Goal: Task Accomplishment & Management: Manage account settings

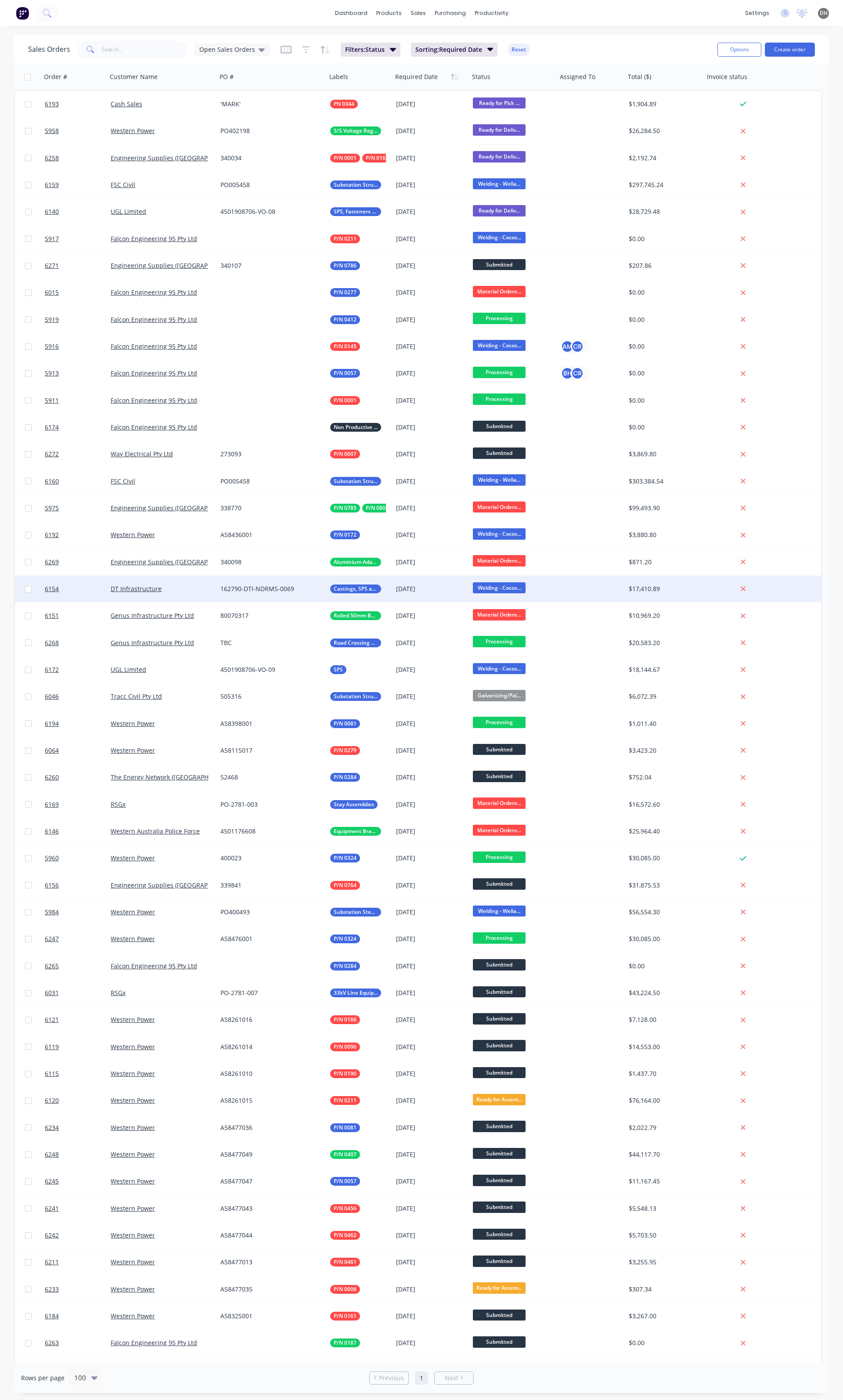
click at [179, 593] on div "DT Infrastructure" at bounding box center [162, 589] width 110 height 26
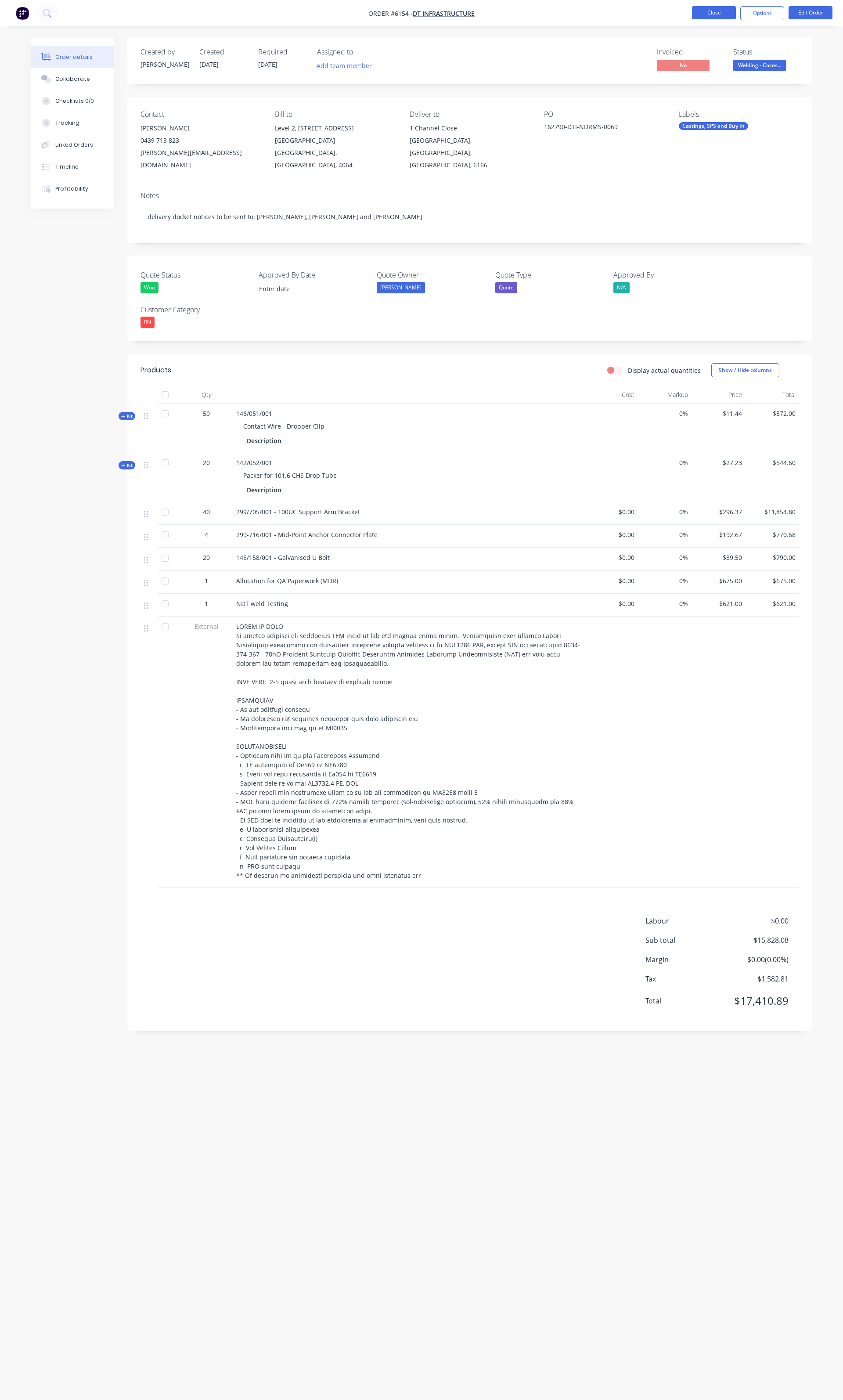
click at [702, 8] on button "Close" at bounding box center [714, 12] width 44 height 13
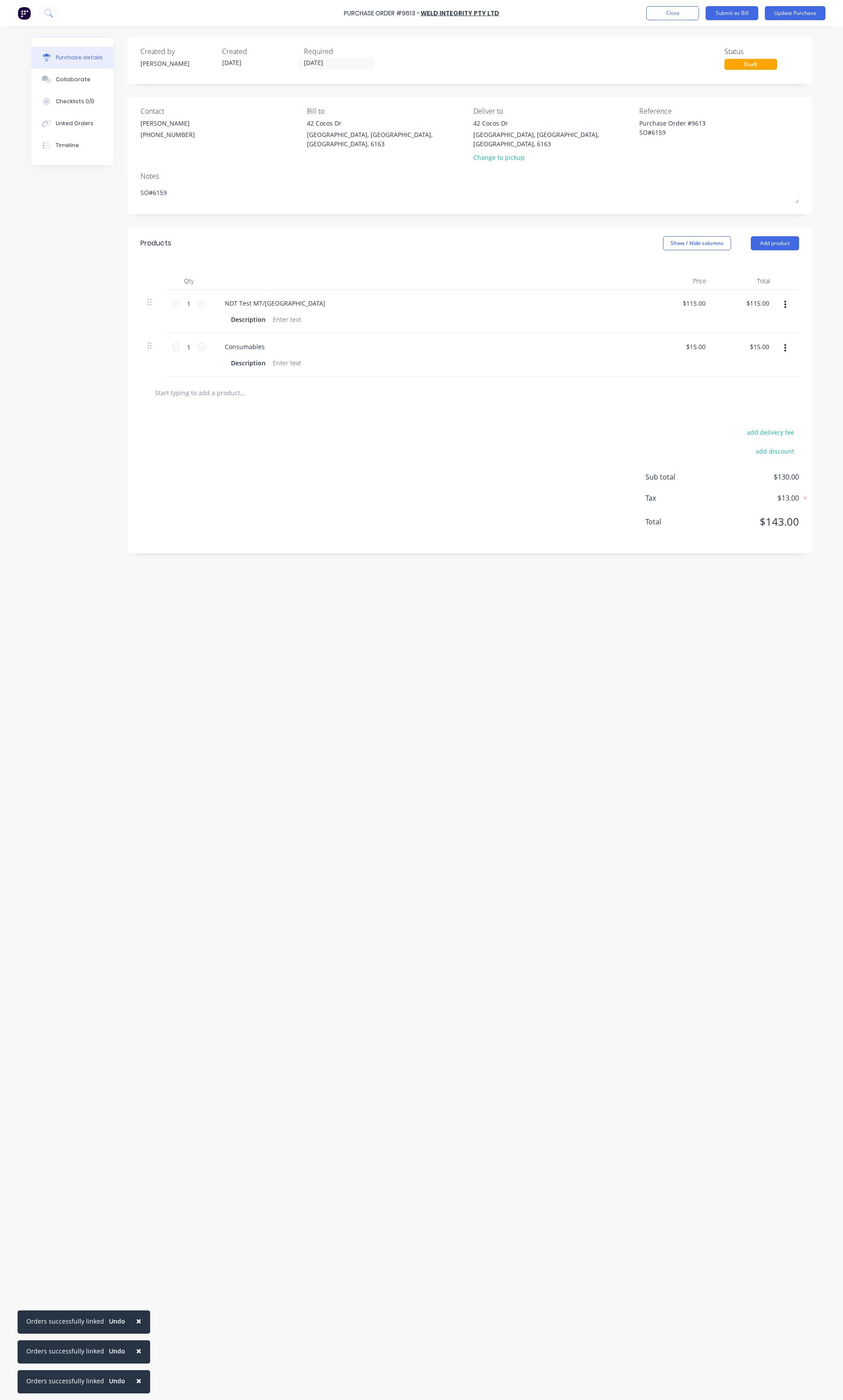
type textarea "x"
click at [651, 6] on button "Close" at bounding box center [672, 13] width 53 height 14
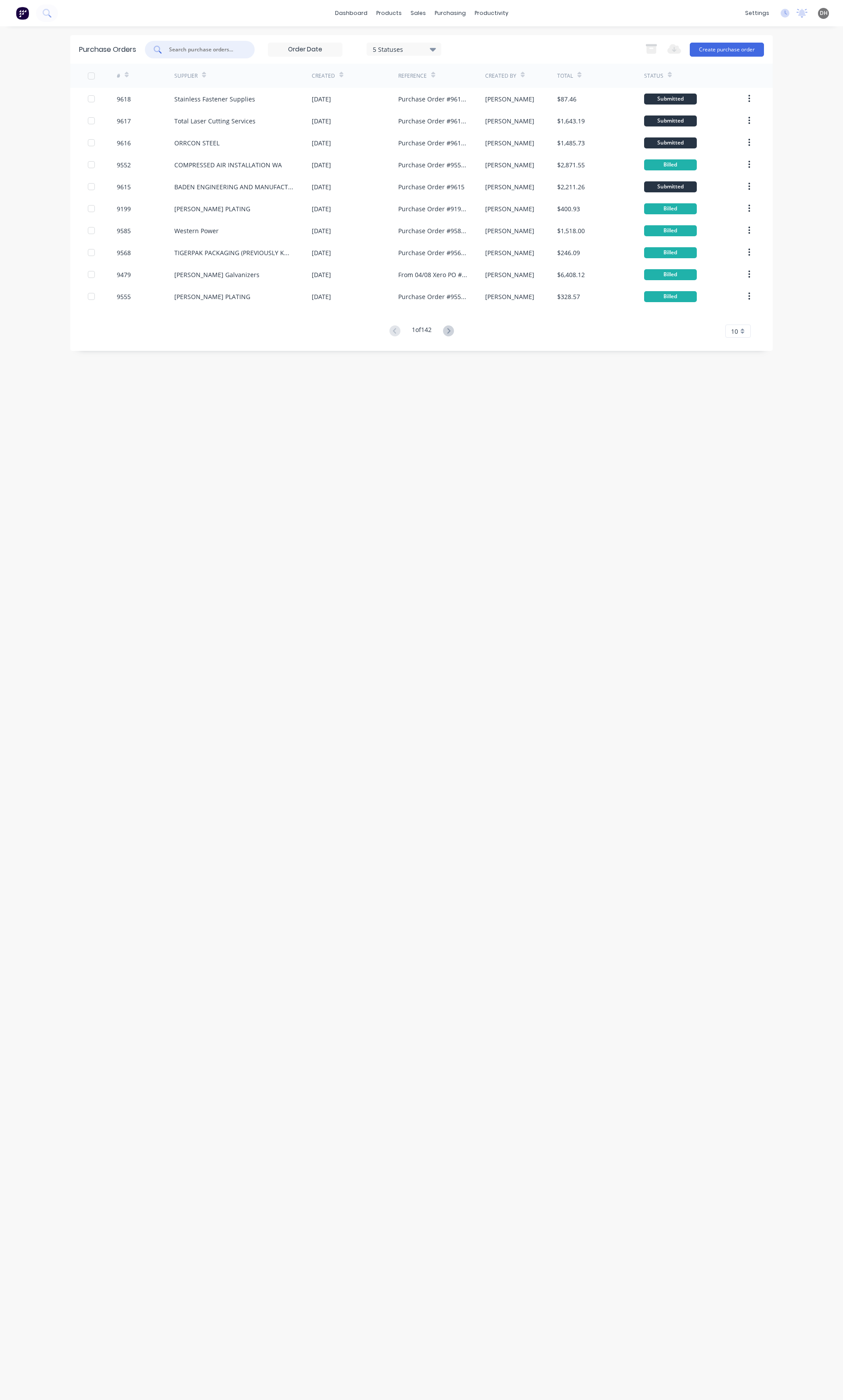
click at [208, 53] on input "text" at bounding box center [204, 49] width 73 height 9
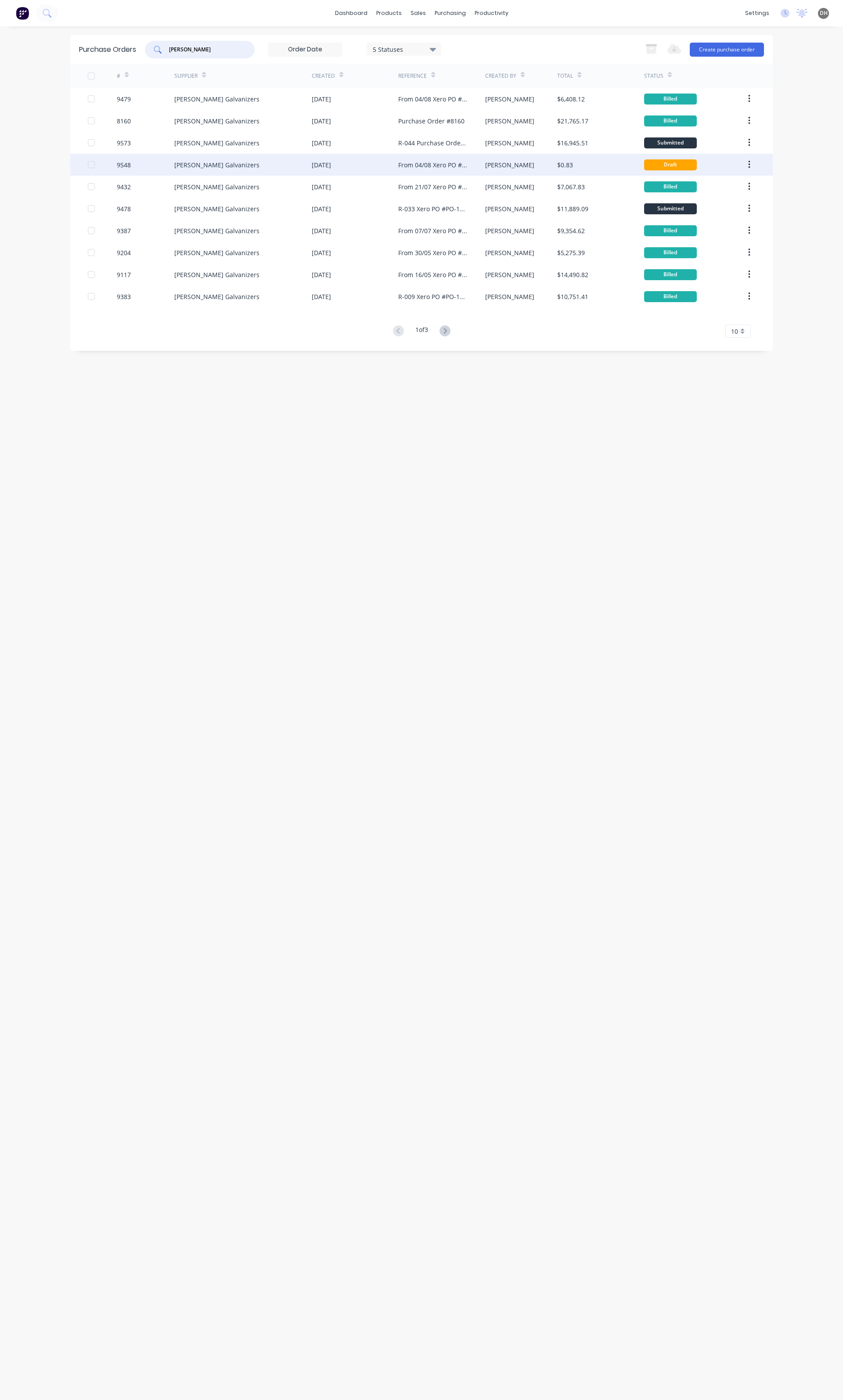
type input "[PERSON_NAME]"
click at [289, 161] on div "[PERSON_NAME] Galvanizers" at bounding box center [243, 165] width 138 height 22
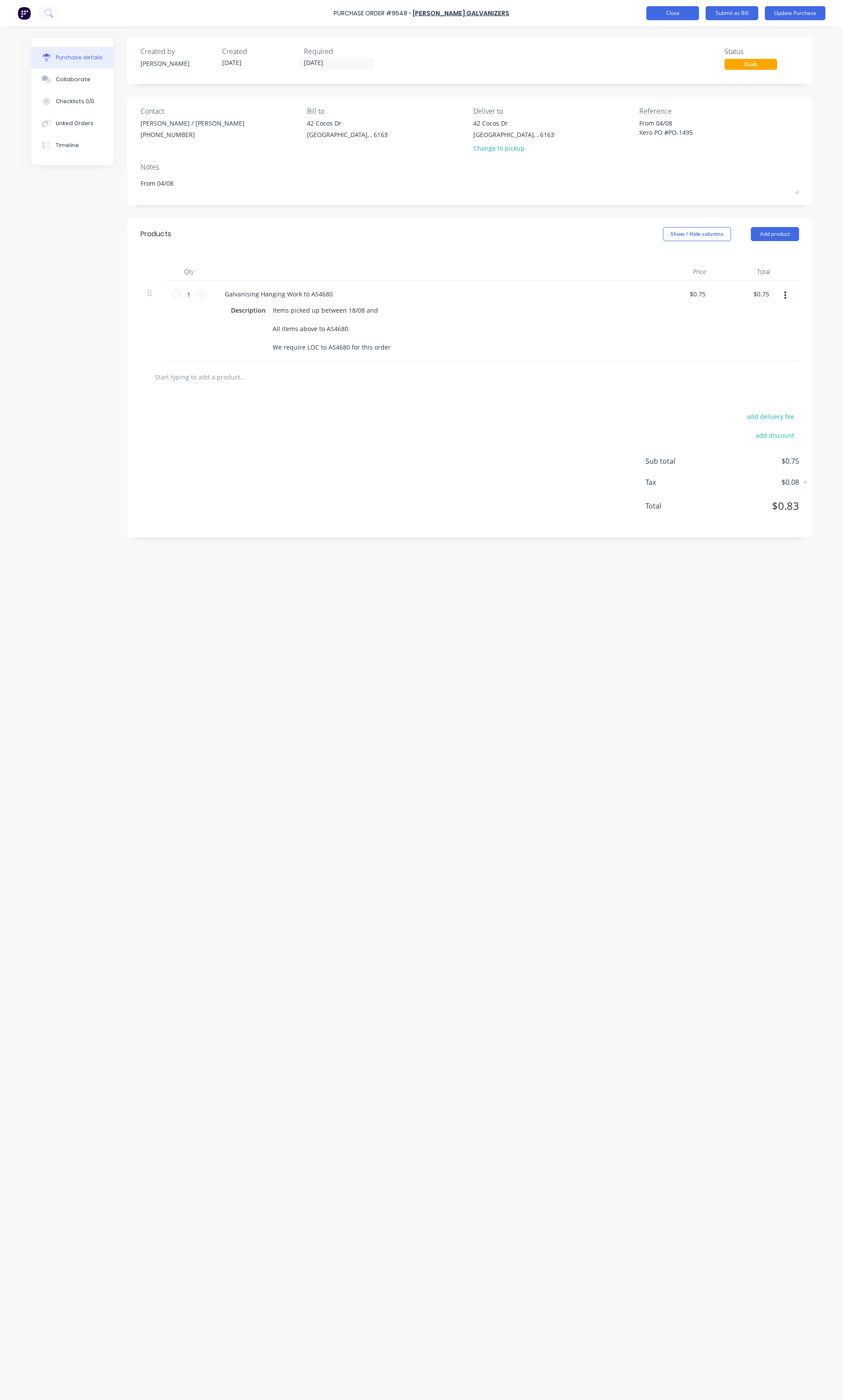
type textarea "x"
click at [673, 8] on button "Close" at bounding box center [672, 13] width 53 height 14
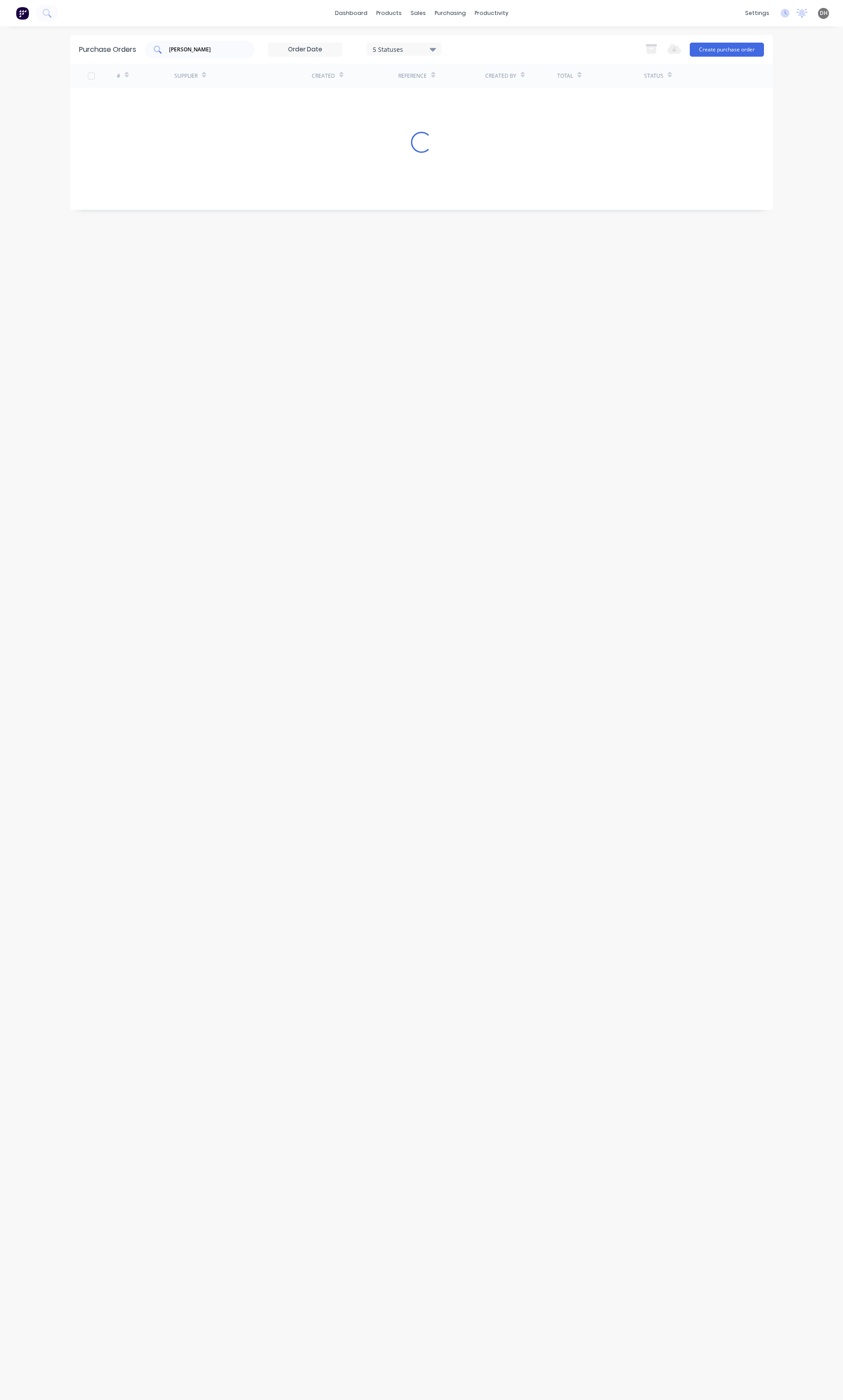
click at [192, 47] on input "[PERSON_NAME]" at bounding box center [204, 49] width 73 height 9
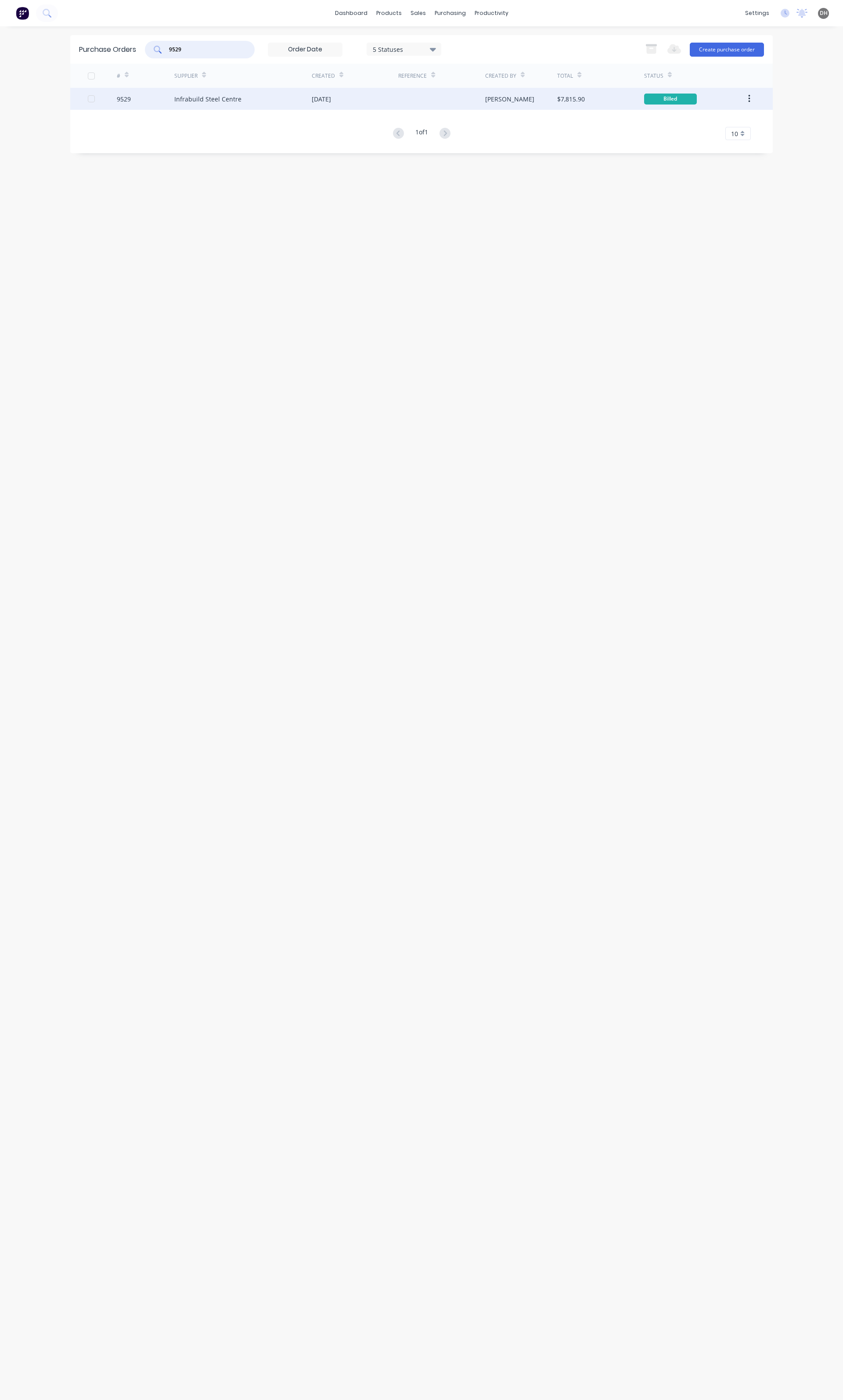
type input "9529"
click at [209, 104] on div "Infrabuild Steel Centre" at bounding box center [243, 99] width 138 height 22
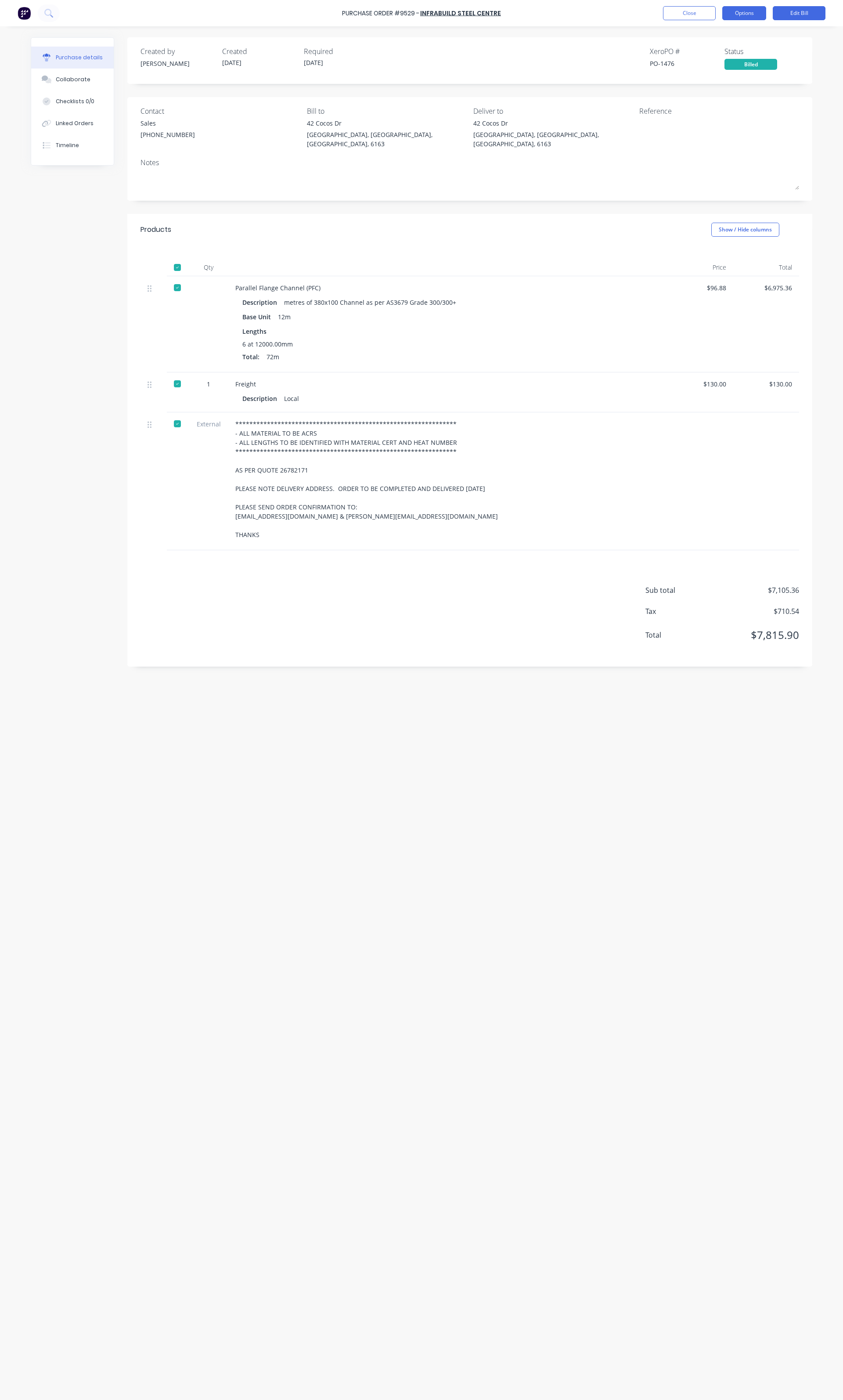
click at [742, 11] on button "Options" at bounding box center [744, 13] width 44 height 14
click at [707, 98] on div "Duplicate" at bounding box center [725, 92] width 67 height 12
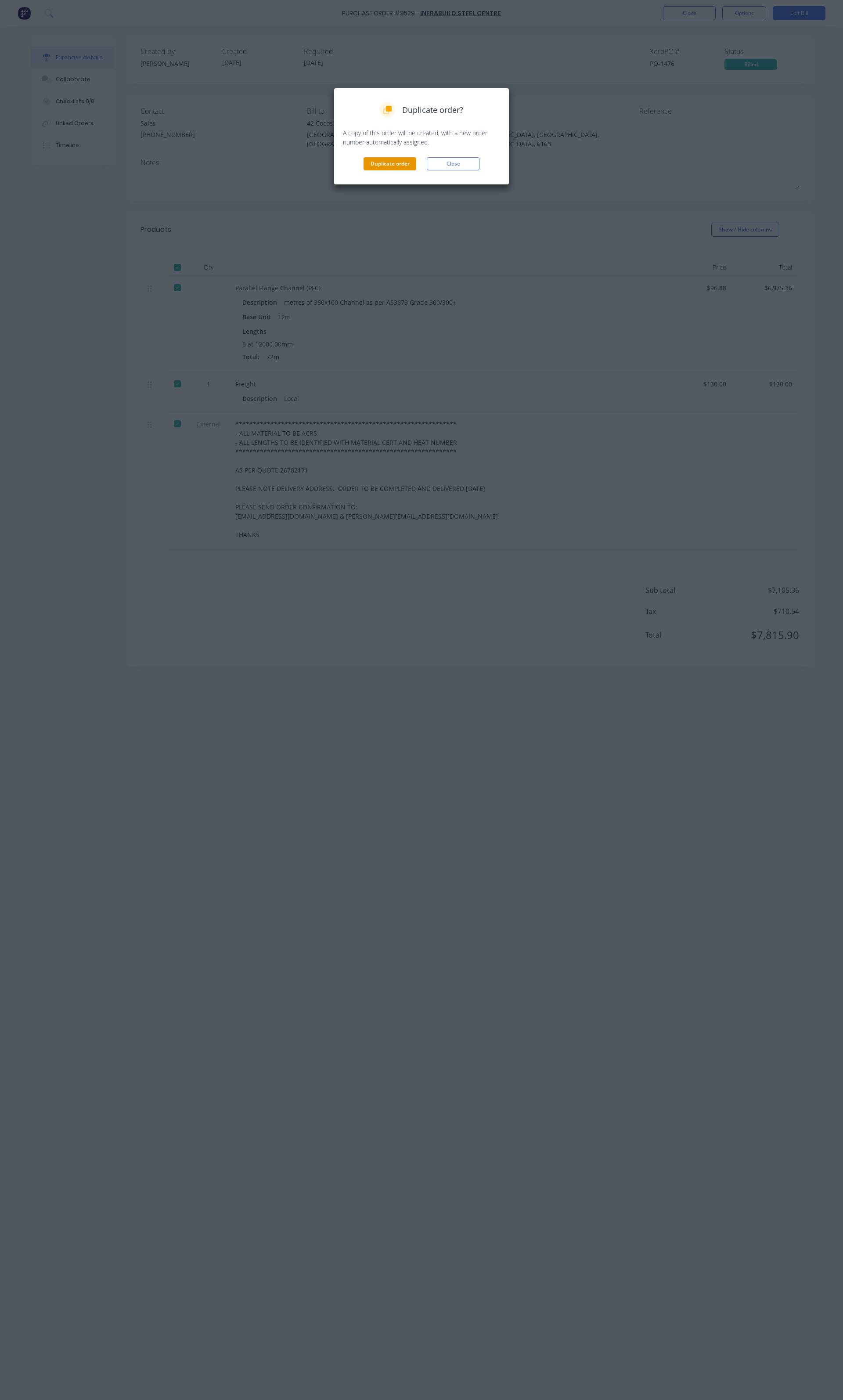
click at [382, 162] on button "Duplicate order" at bounding box center [390, 164] width 53 height 13
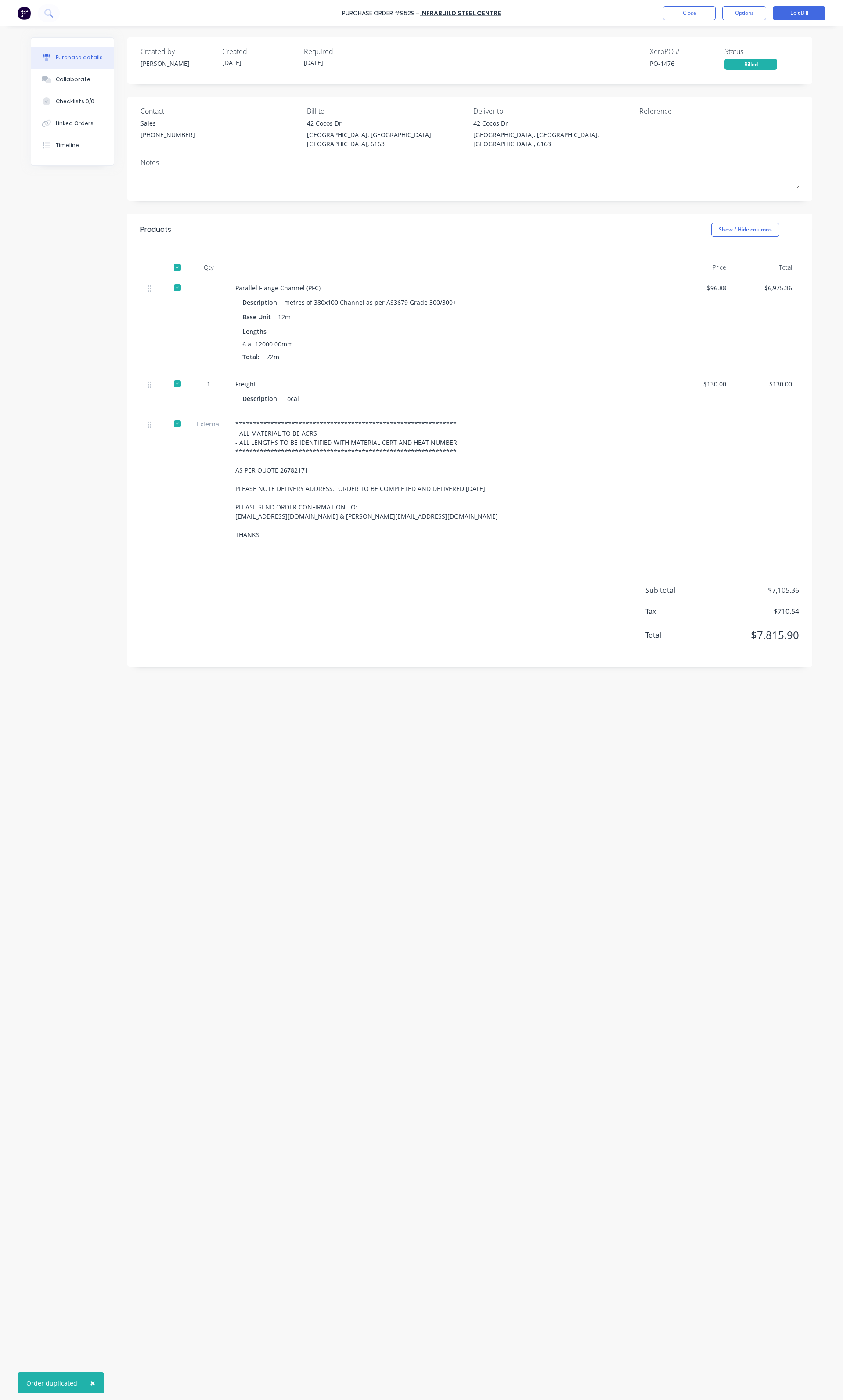
click at [691, 22] on div "Purchase Order #9529 - Infrabuild Steel Centre Close Options Edit Bill" at bounding box center [421, 13] width 843 height 26
click at [690, 15] on button "Close" at bounding box center [689, 13] width 53 height 14
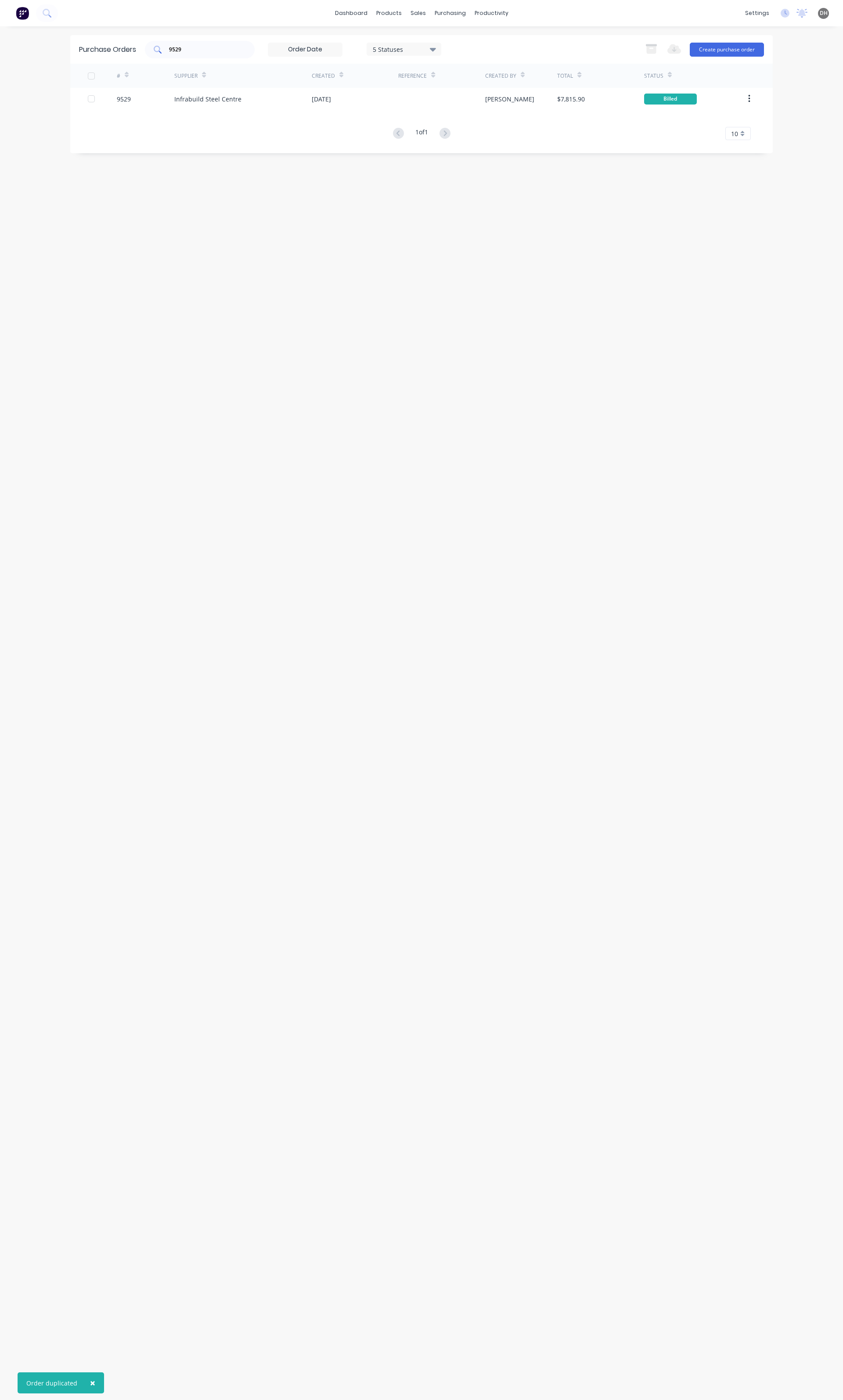
click at [192, 45] on input "9529" at bounding box center [204, 49] width 73 height 9
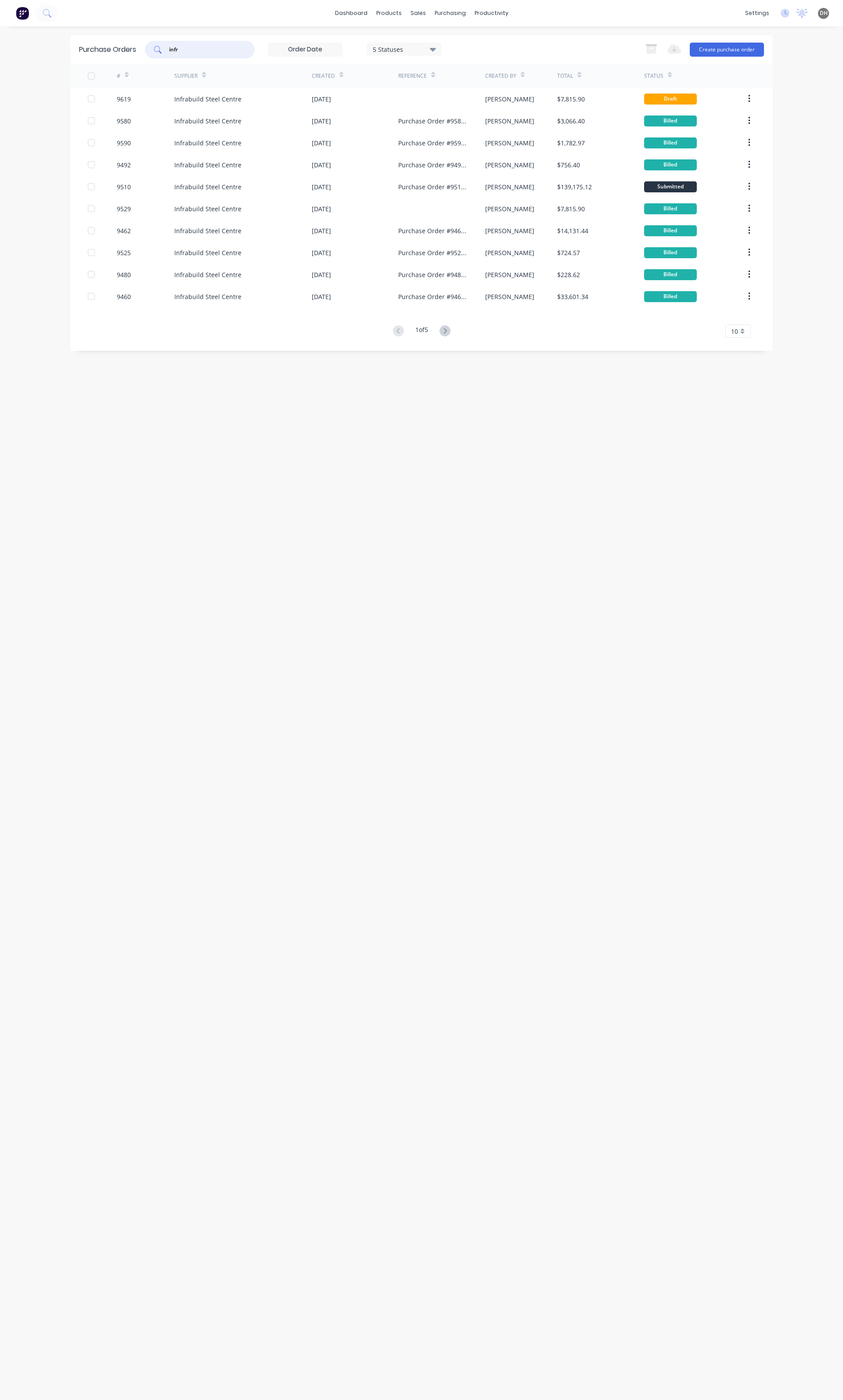
type input "infr"
click at [193, 104] on div "Infrabuild Steel Centre" at bounding box center [243, 99] width 138 height 22
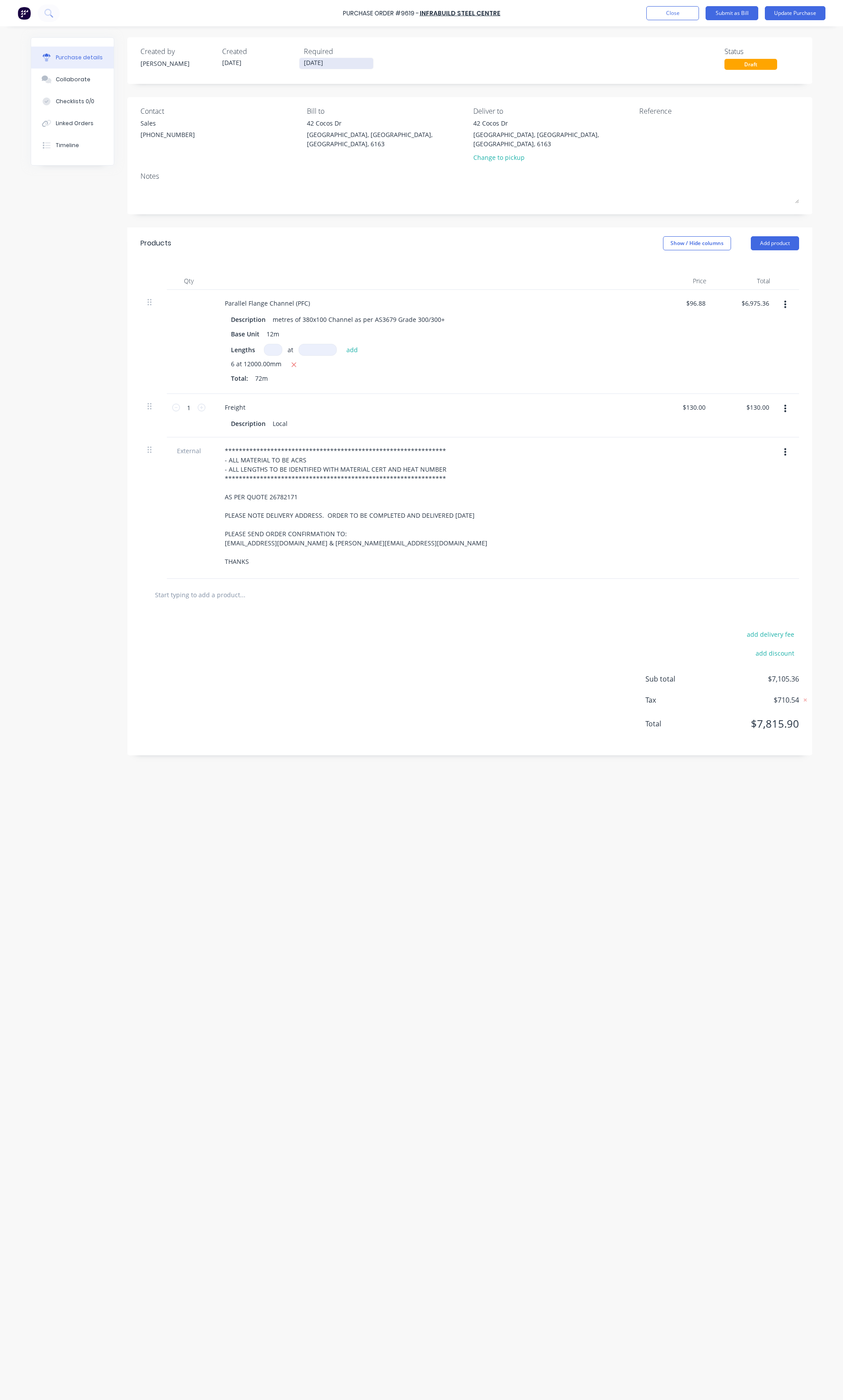
click at [312, 61] on input "[DATE]" at bounding box center [336, 64] width 74 height 11
click at [326, 193] on div "1" at bounding box center [329, 192] width 13 height 13
type input "[DATE]"
click at [470, 63] on div "Created by [PERSON_NAME] Created [DATE] Required [DATE] Status Draft" at bounding box center [470, 58] width 659 height 24
click at [79, 124] on div "Linked Orders" at bounding box center [74, 123] width 38 height 8
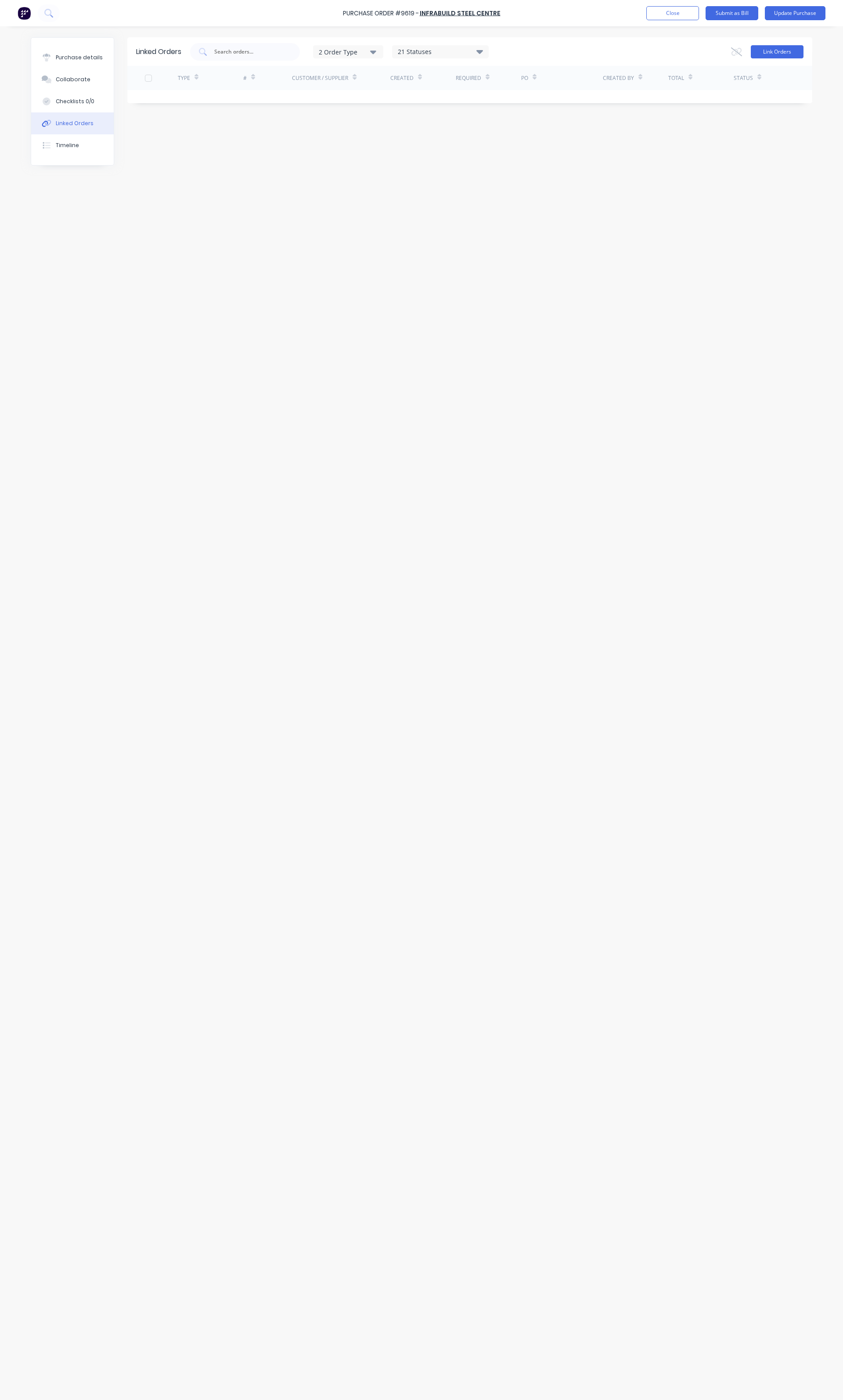
click at [756, 54] on button "Link Orders" at bounding box center [777, 52] width 53 height 13
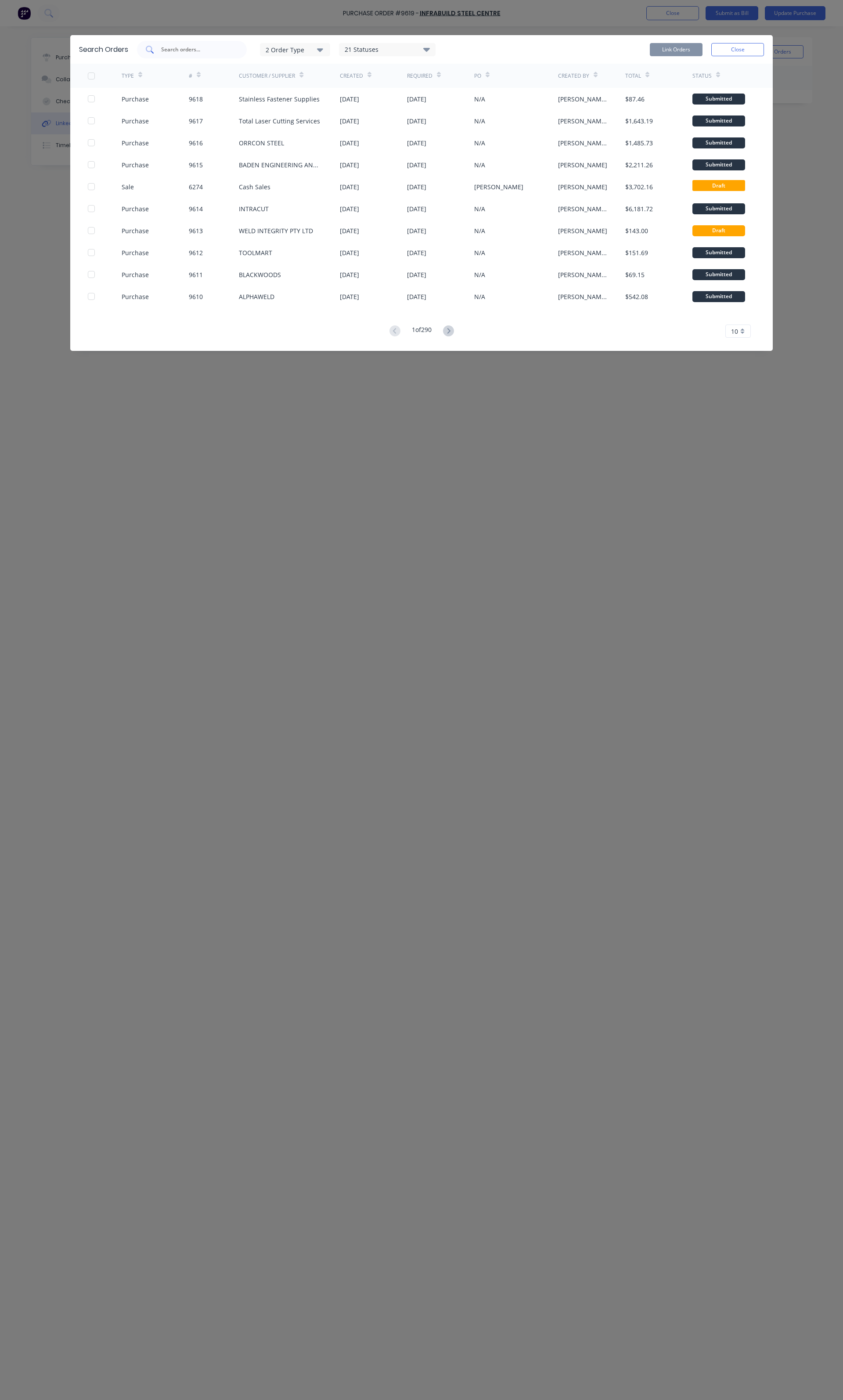
click at [208, 54] on div at bounding box center [192, 49] width 110 height 17
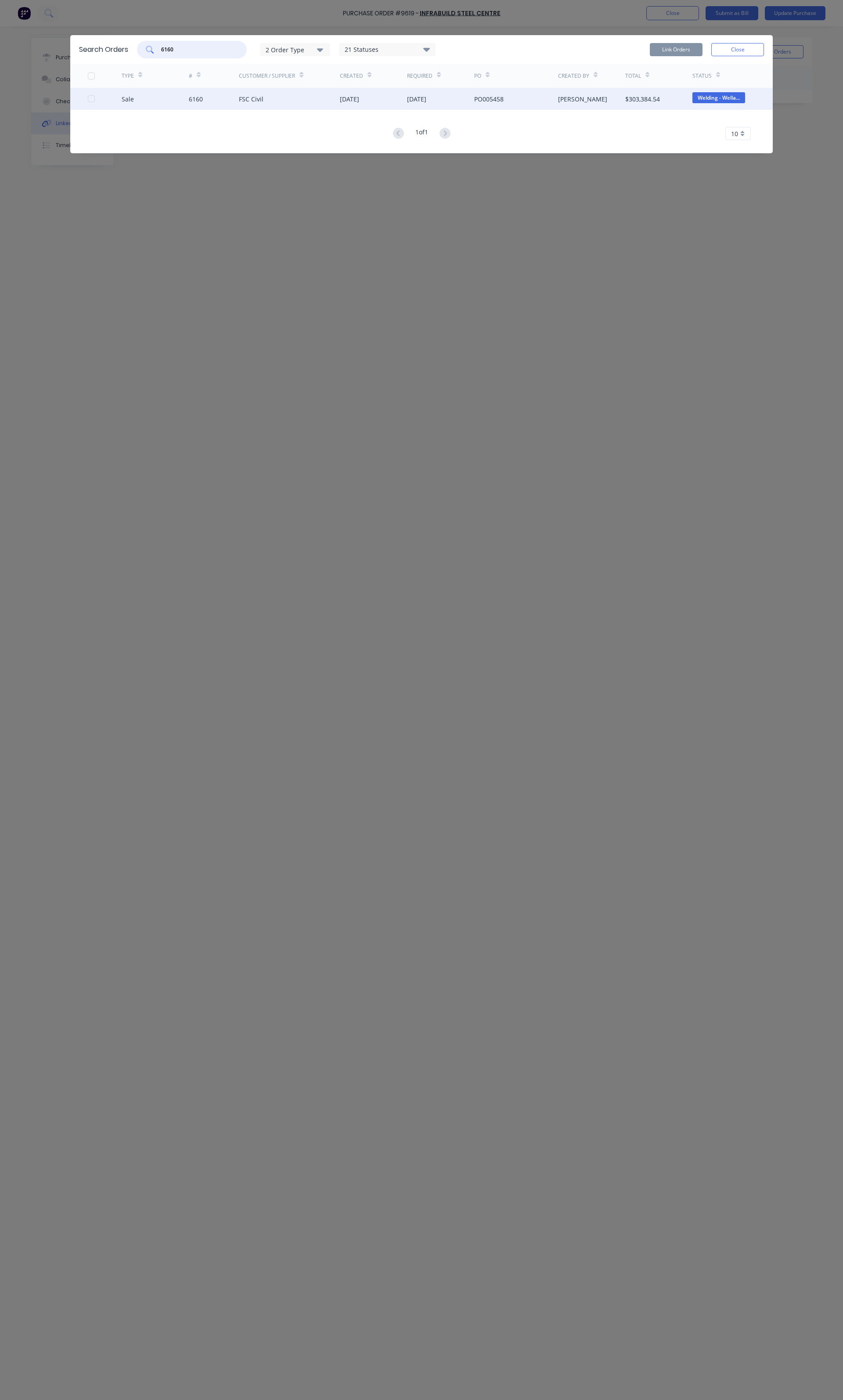
click at [90, 100] on div at bounding box center [91, 99] width 17 height 17
type input "6160"
click at [690, 54] on button "Link Orders" at bounding box center [676, 49] width 53 height 13
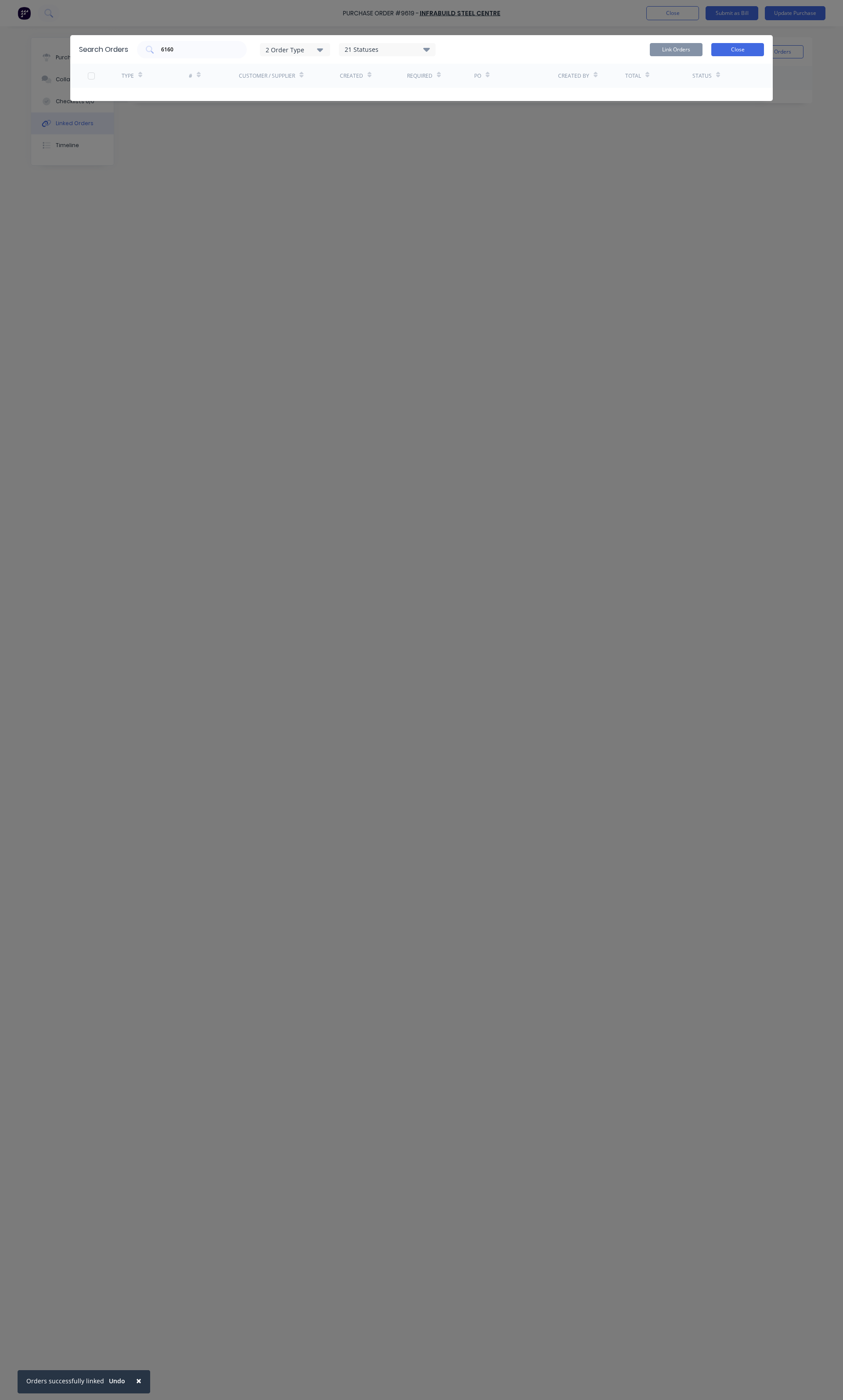
click at [749, 43] on button "Close" at bounding box center [738, 49] width 53 height 13
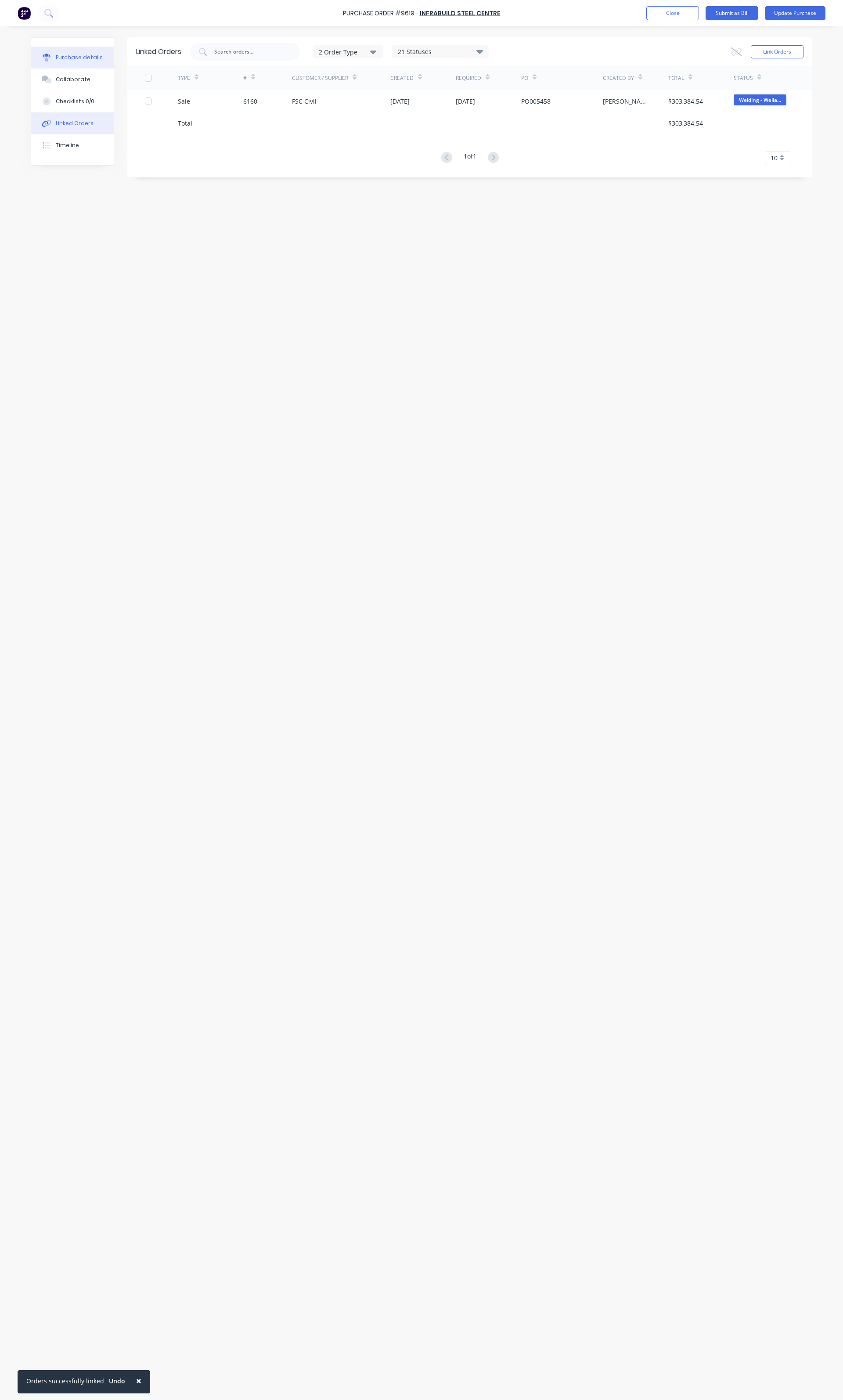
click at [91, 59] on div "Purchase details" at bounding box center [79, 58] width 47 height 8
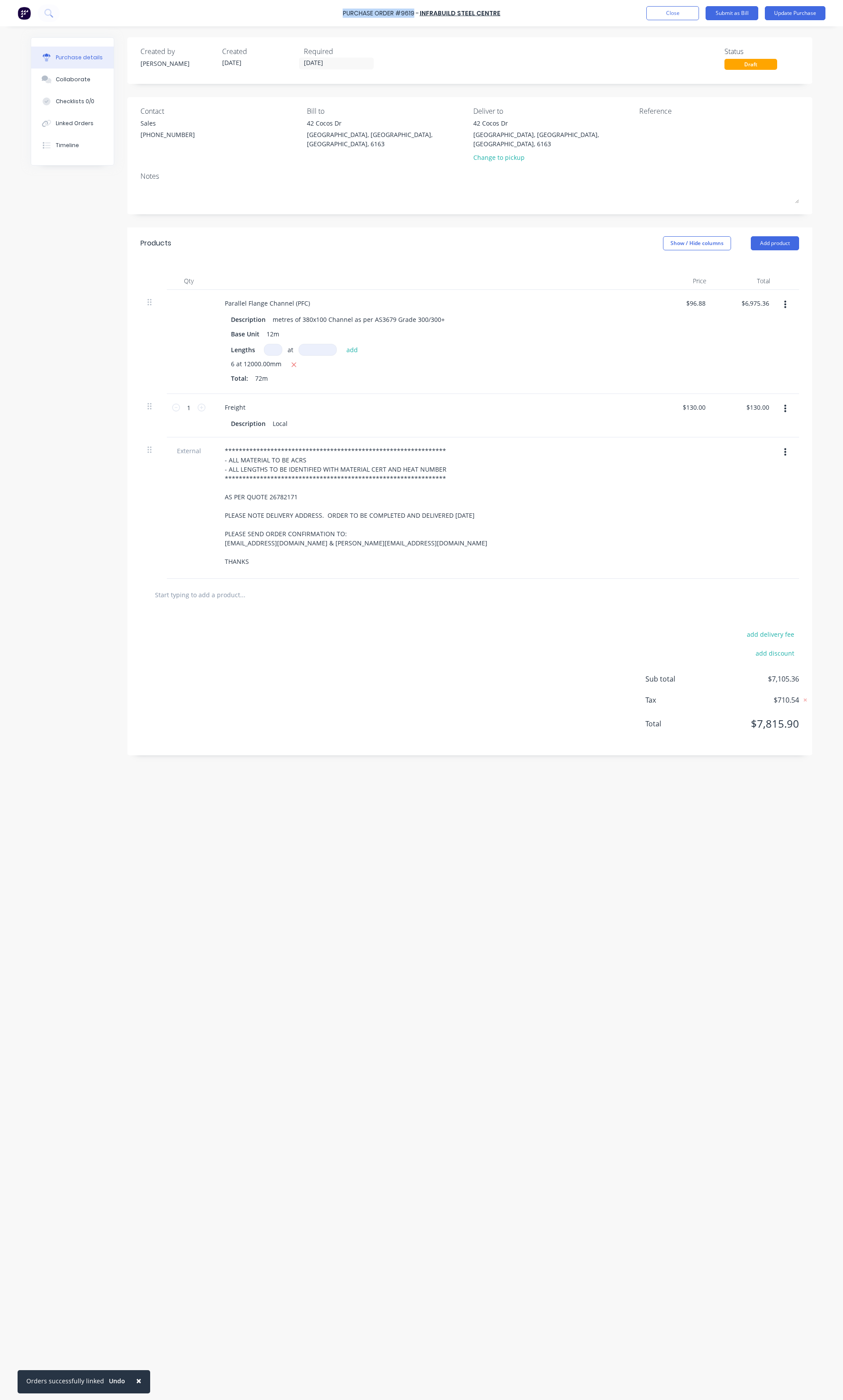
drag, startPoint x: 417, startPoint y: 14, endPoint x: 341, endPoint y: 10, distance: 76.1
click at [341, 10] on div "Purchase Order #9619 - Infrabuild Steel Centre Add product Close Submit as Bill…" at bounding box center [421, 13] width 843 height 26
copy div "Purchase Order #9619"
click at [692, 132] on textarea at bounding box center [694, 128] width 110 height 20
paste textarea "Purchase Order #9619"
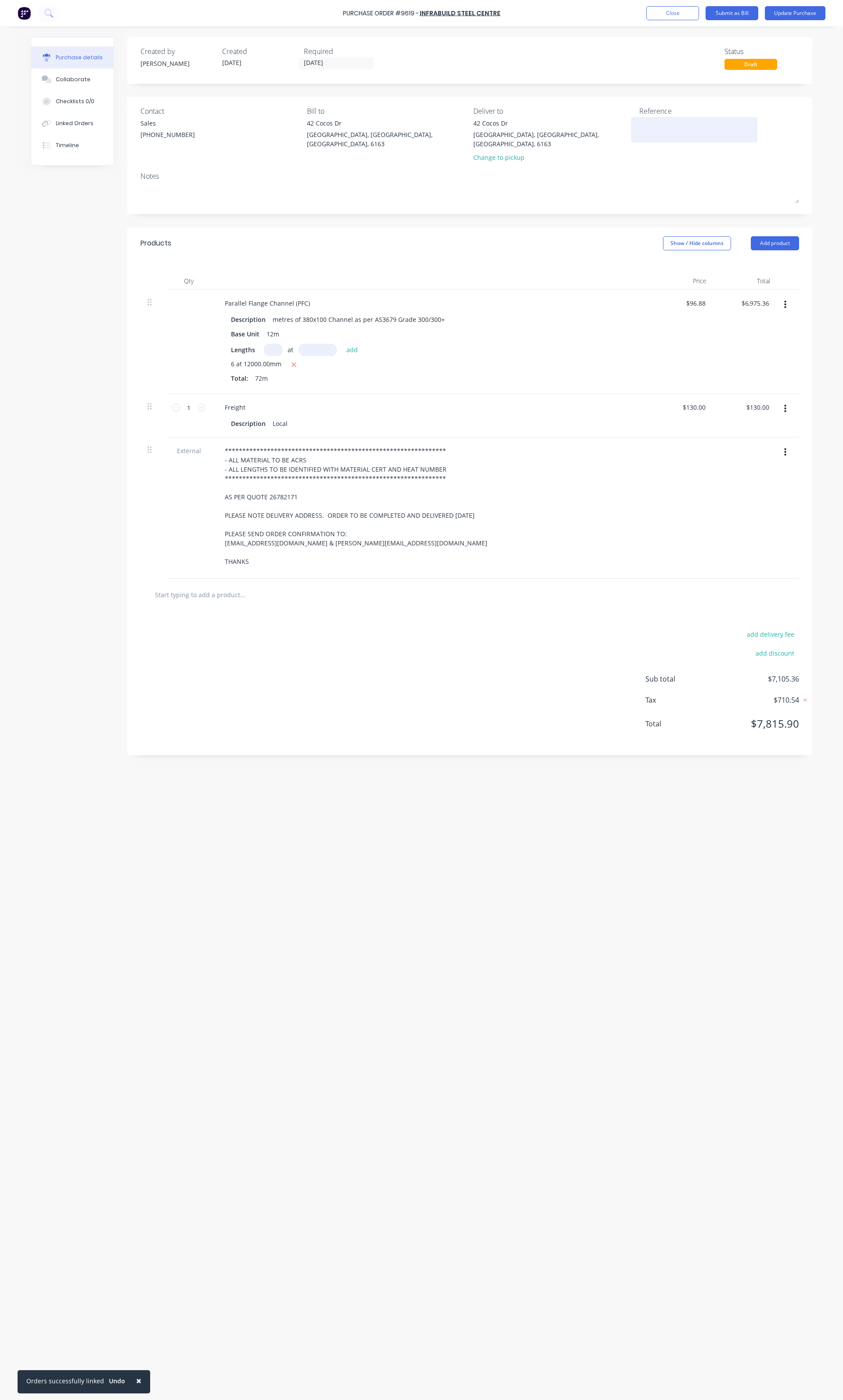
type textarea "x"
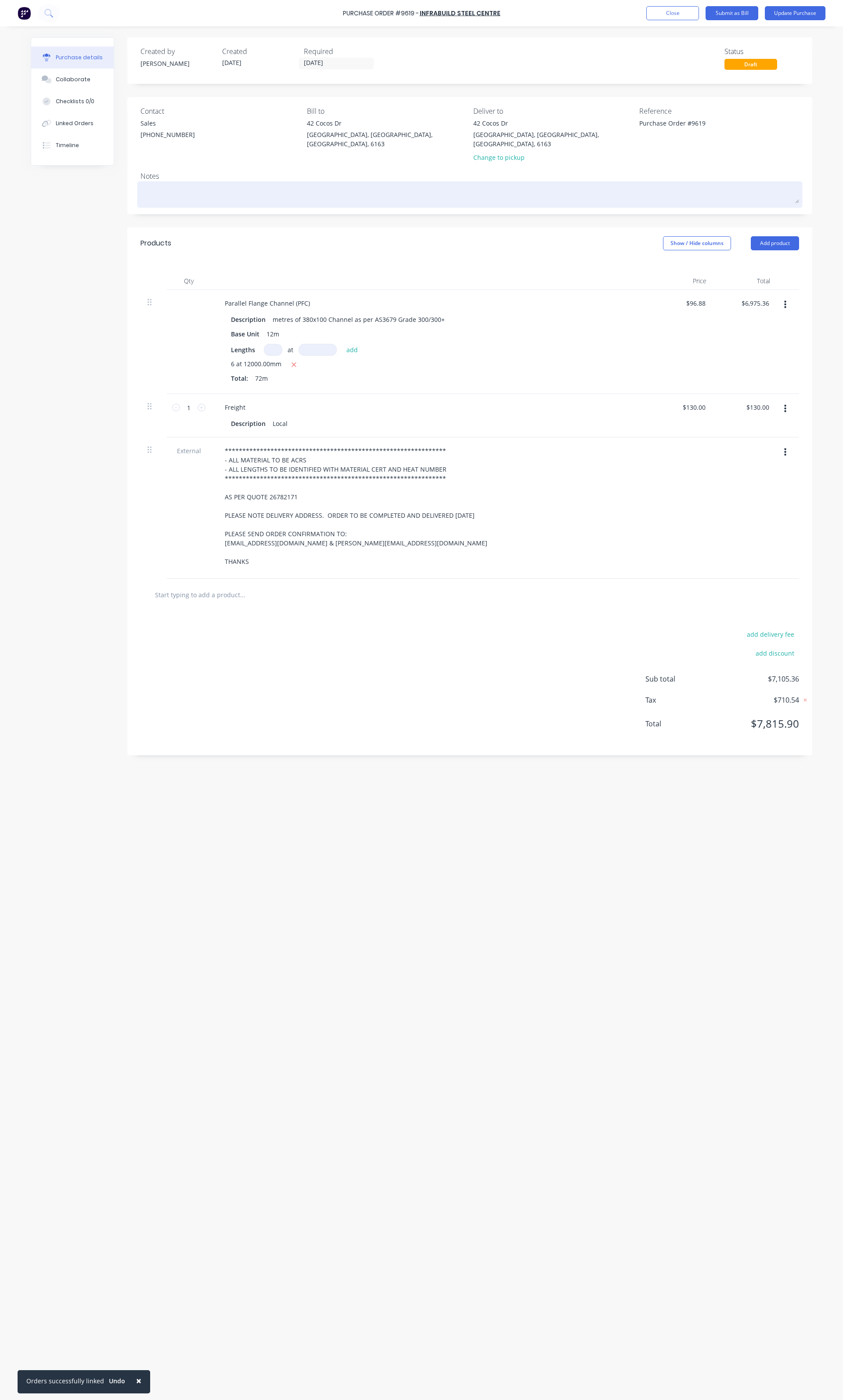
type textarea "Purchase Order #9619"
type textarea "x"
type textarea "Purchase Order #9619"
click at [192, 192] on textarea at bounding box center [470, 193] width 659 height 20
type textarea "x"
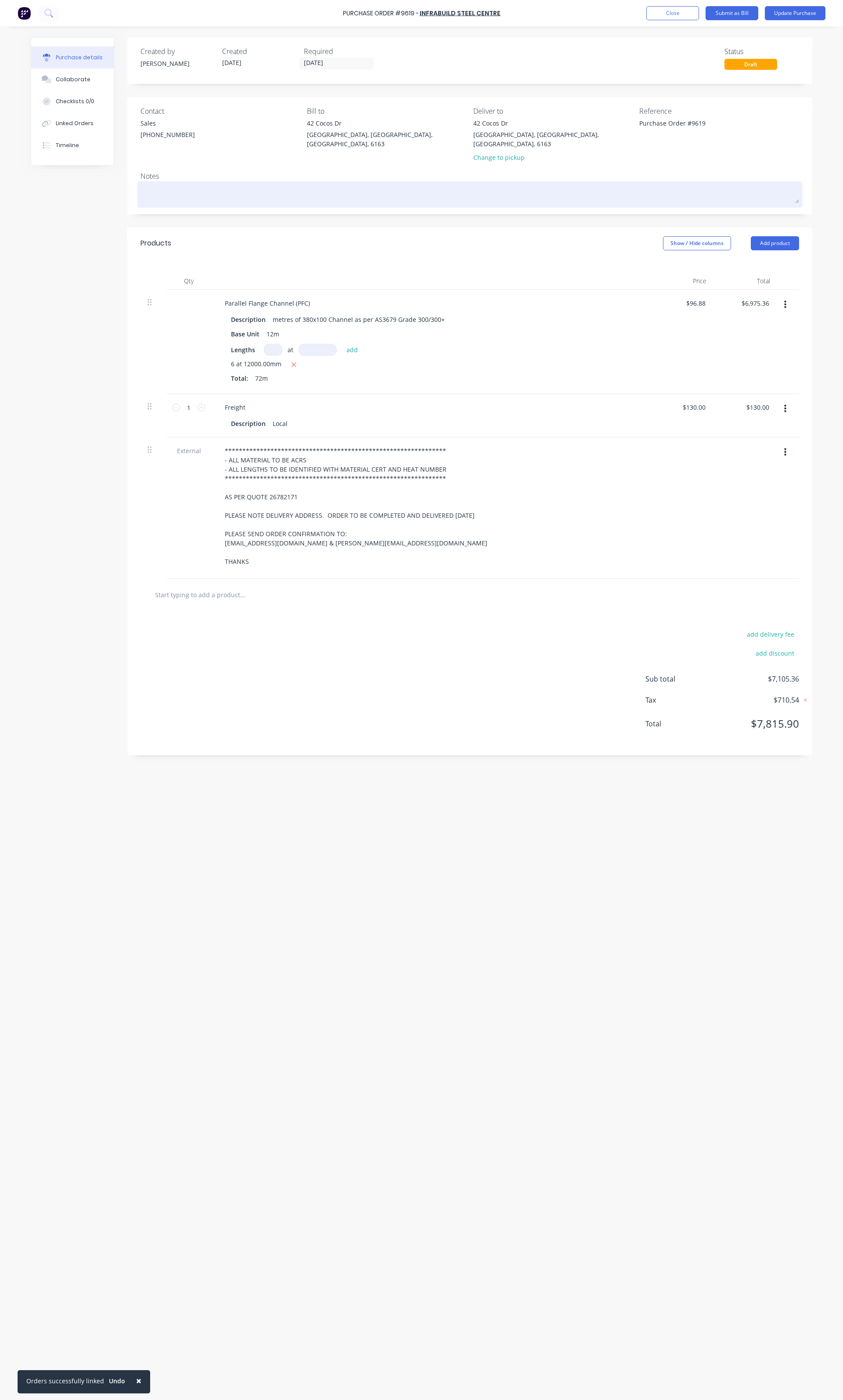
type textarea "S"
type textarea "x"
type textarea "SO"
type textarea "x"
type textarea "SO6"
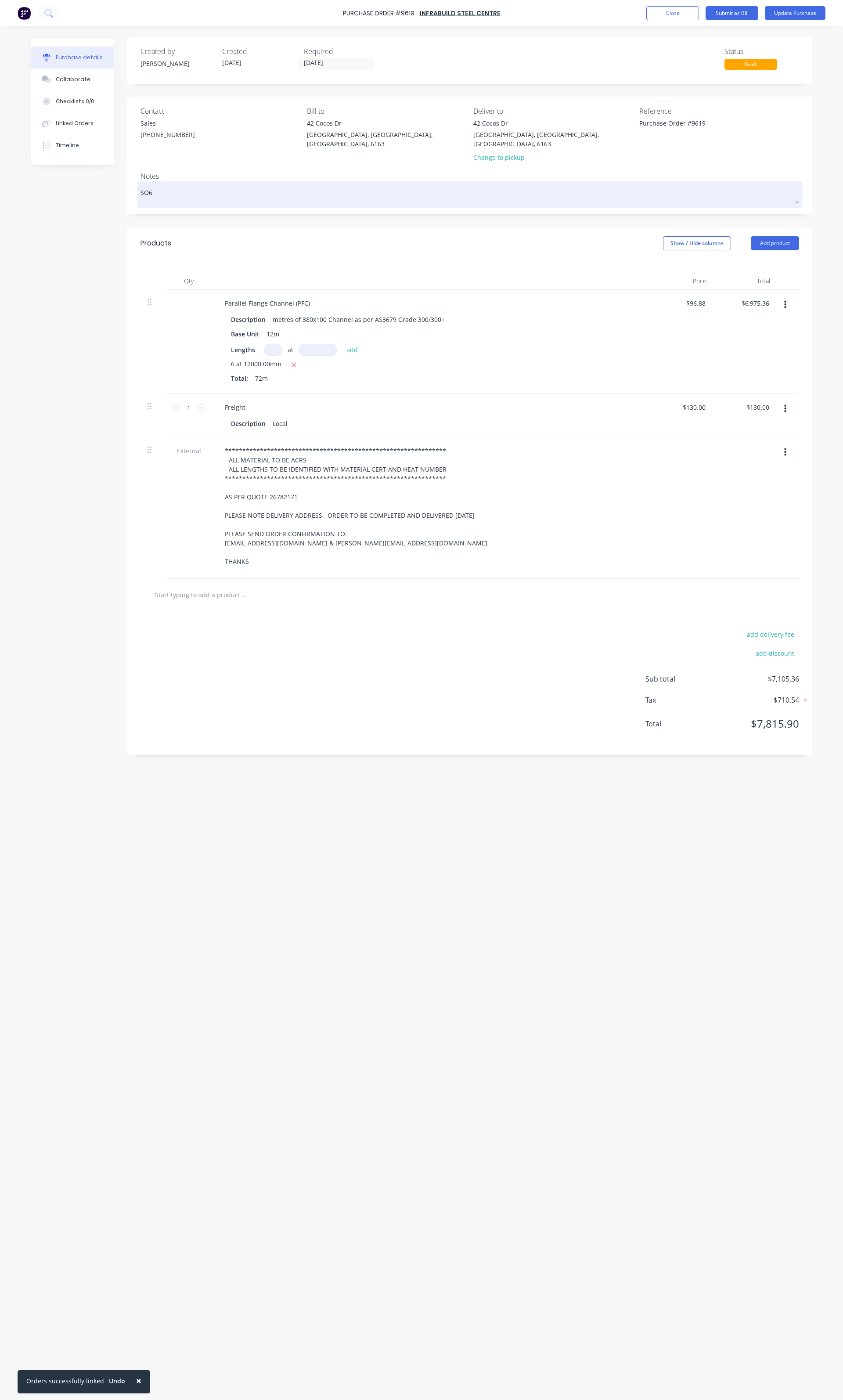
type textarea "x"
type textarea "SO61"
type textarea "x"
type textarea "SO616"
type textarea "x"
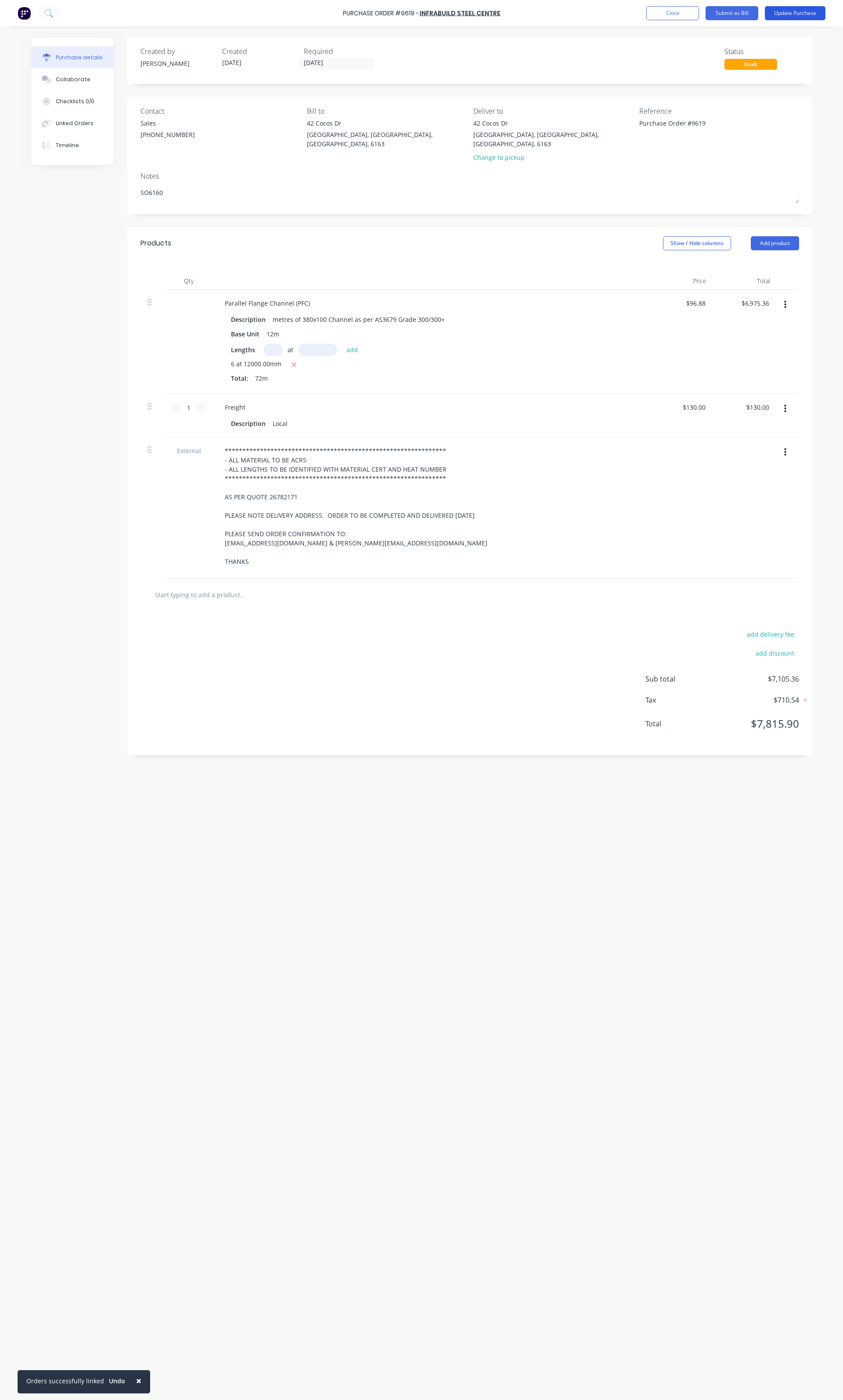
type textarea "SO6160"
type textarea "x"
type textarea "SO6160"
click at [798, 14] on button "Update Purchase" at bounding box center [796, 13] width 61 height 14
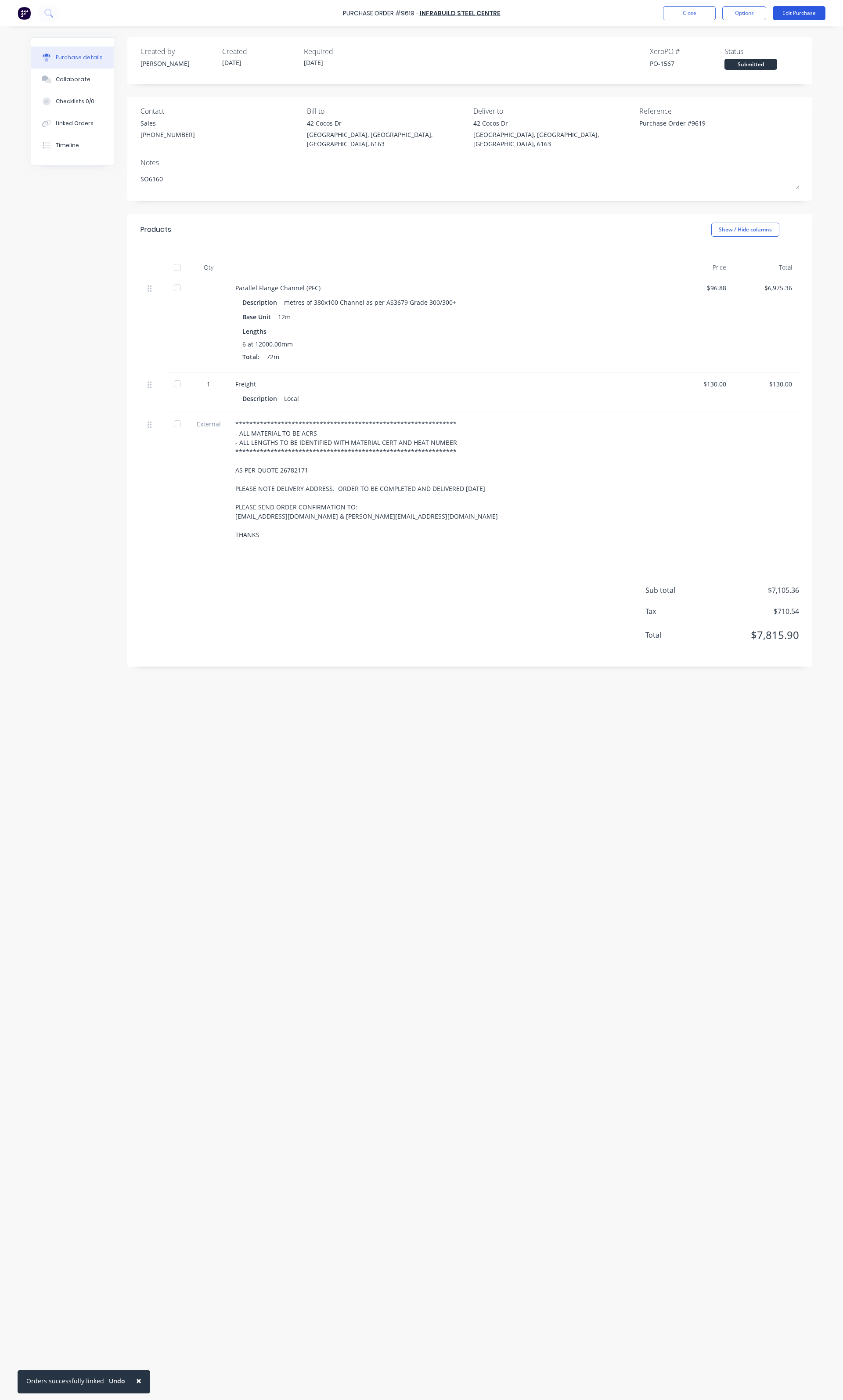
click at [786, 13] on button "Edit Purchase" at bounding box center [799, 13] width 53 height 14
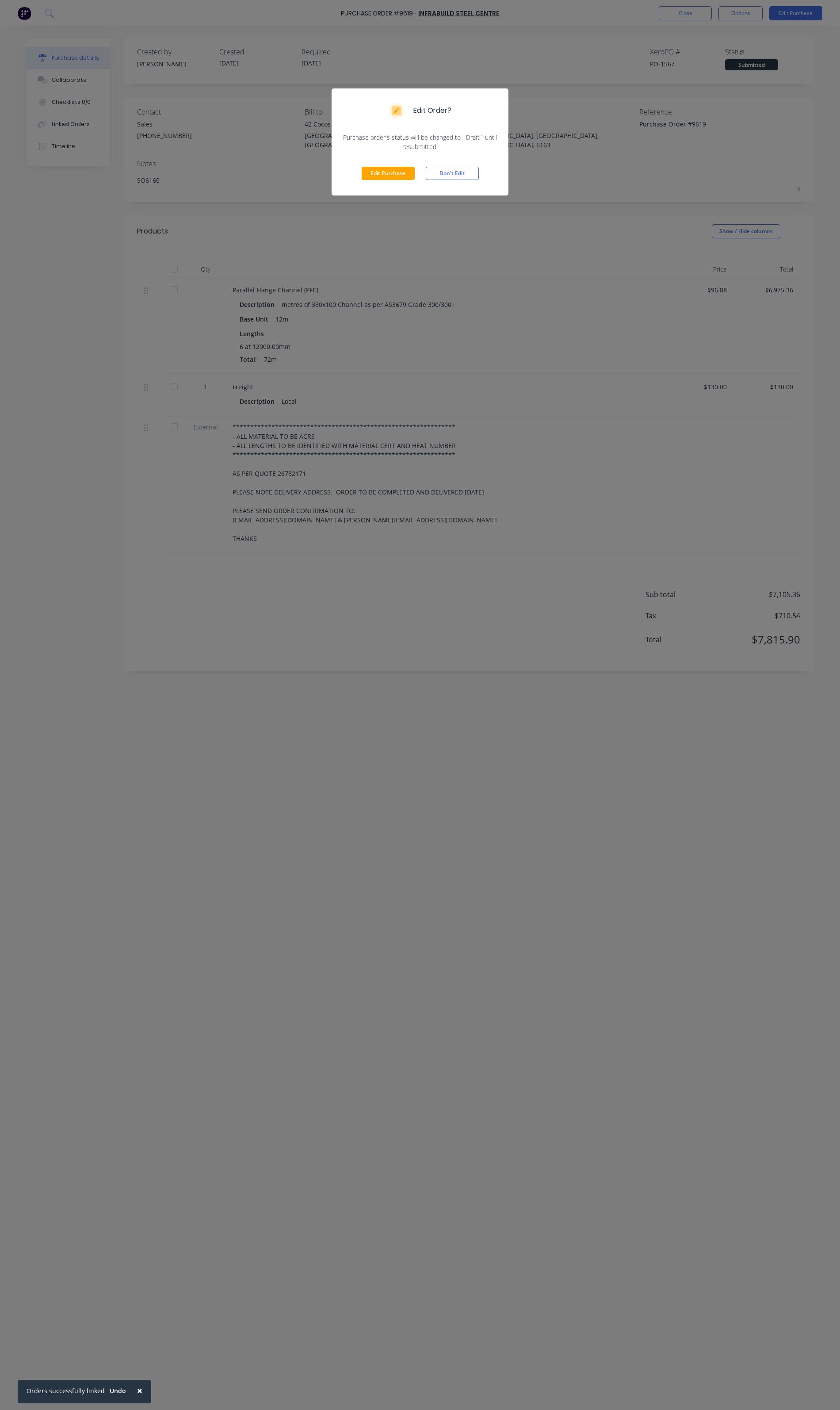
click at [407, 167] on button "Edit Purchase" at bounding box center [388, 174] width 53 height 13
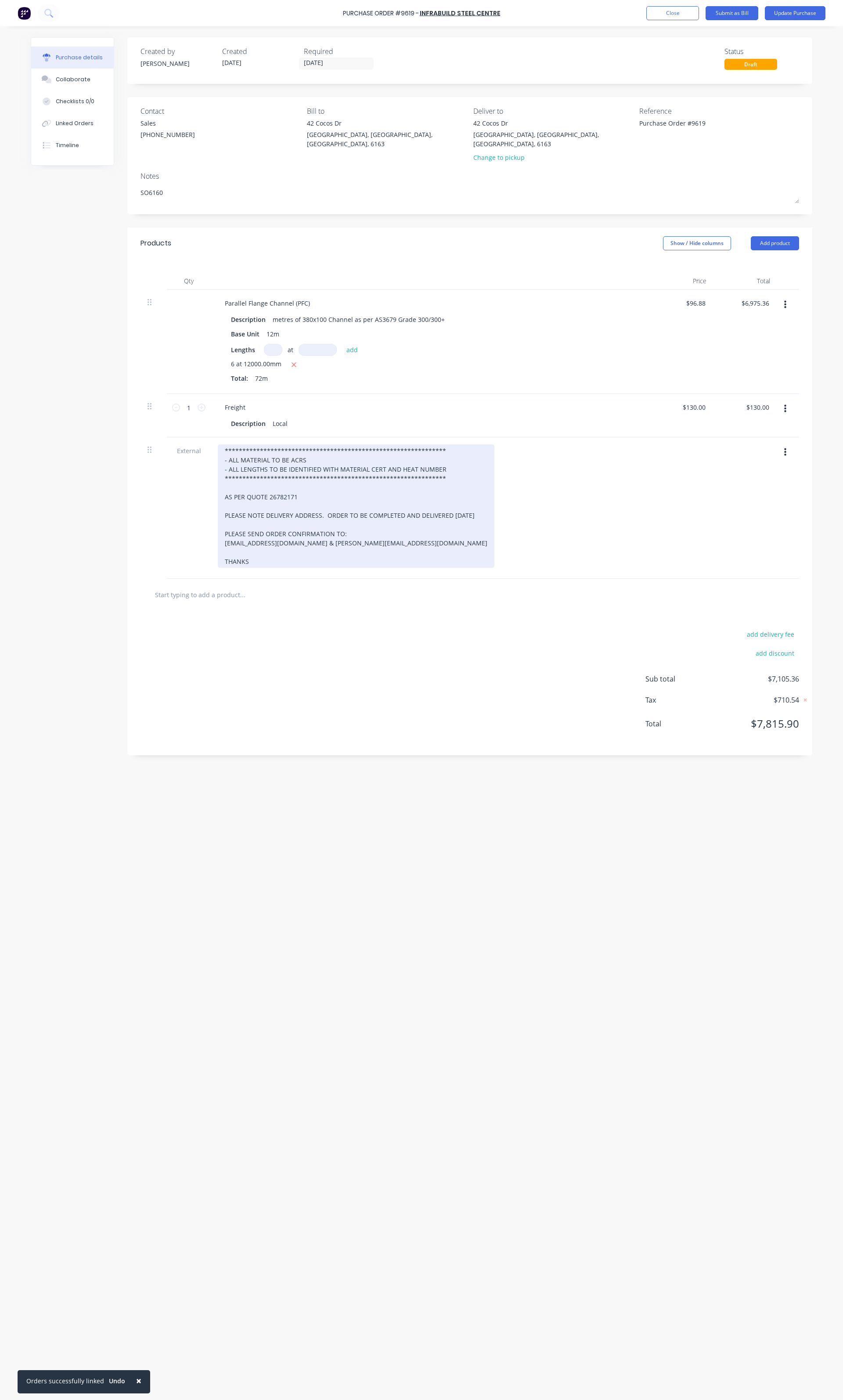
type textarea "x"
click at [466, 507] on div "**********" at bounding box center [356, 506] width 277 height 123
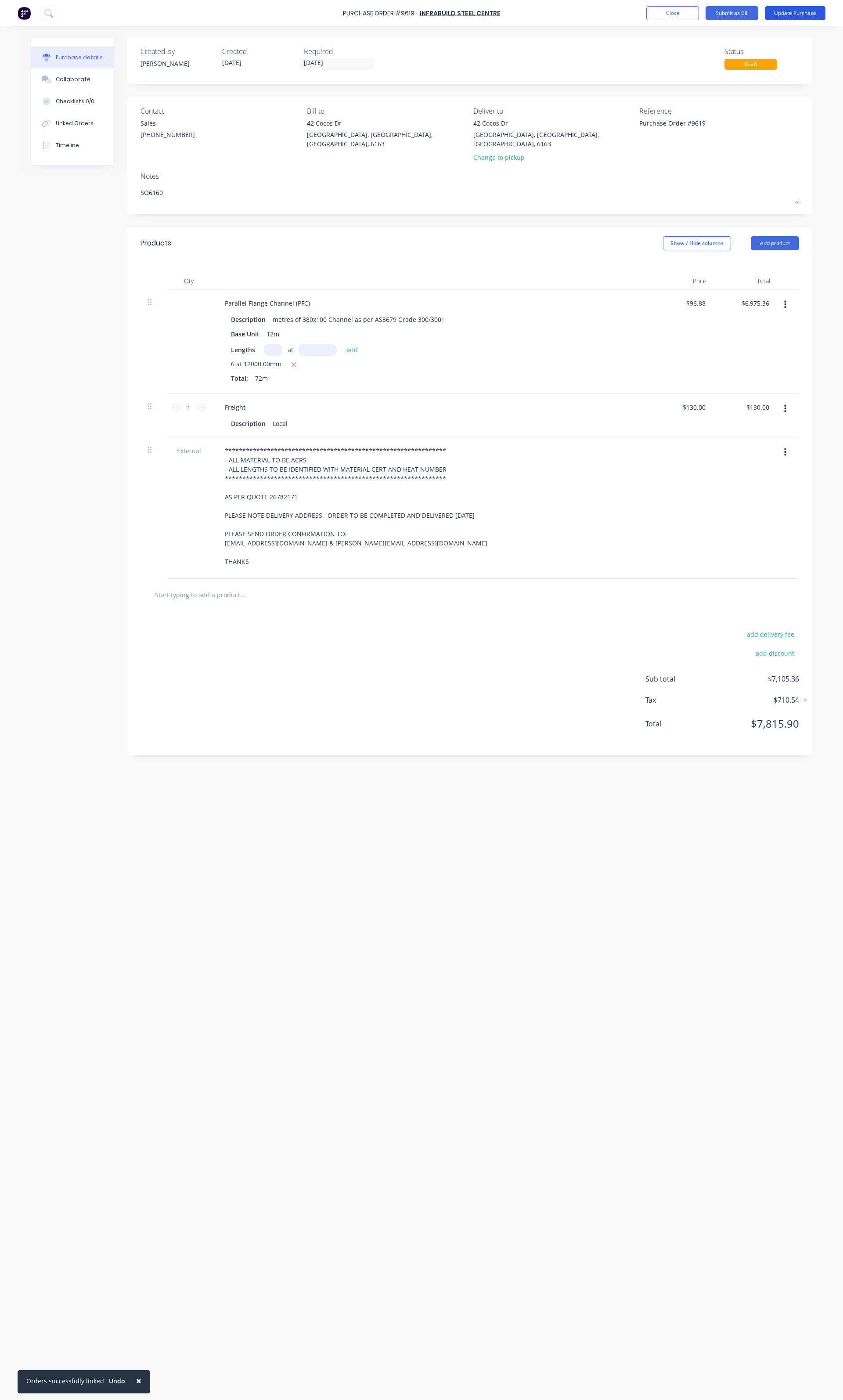
click at [782, 9] on button "Update Purchase" at bounding box center [796, 13] width 61 height 14
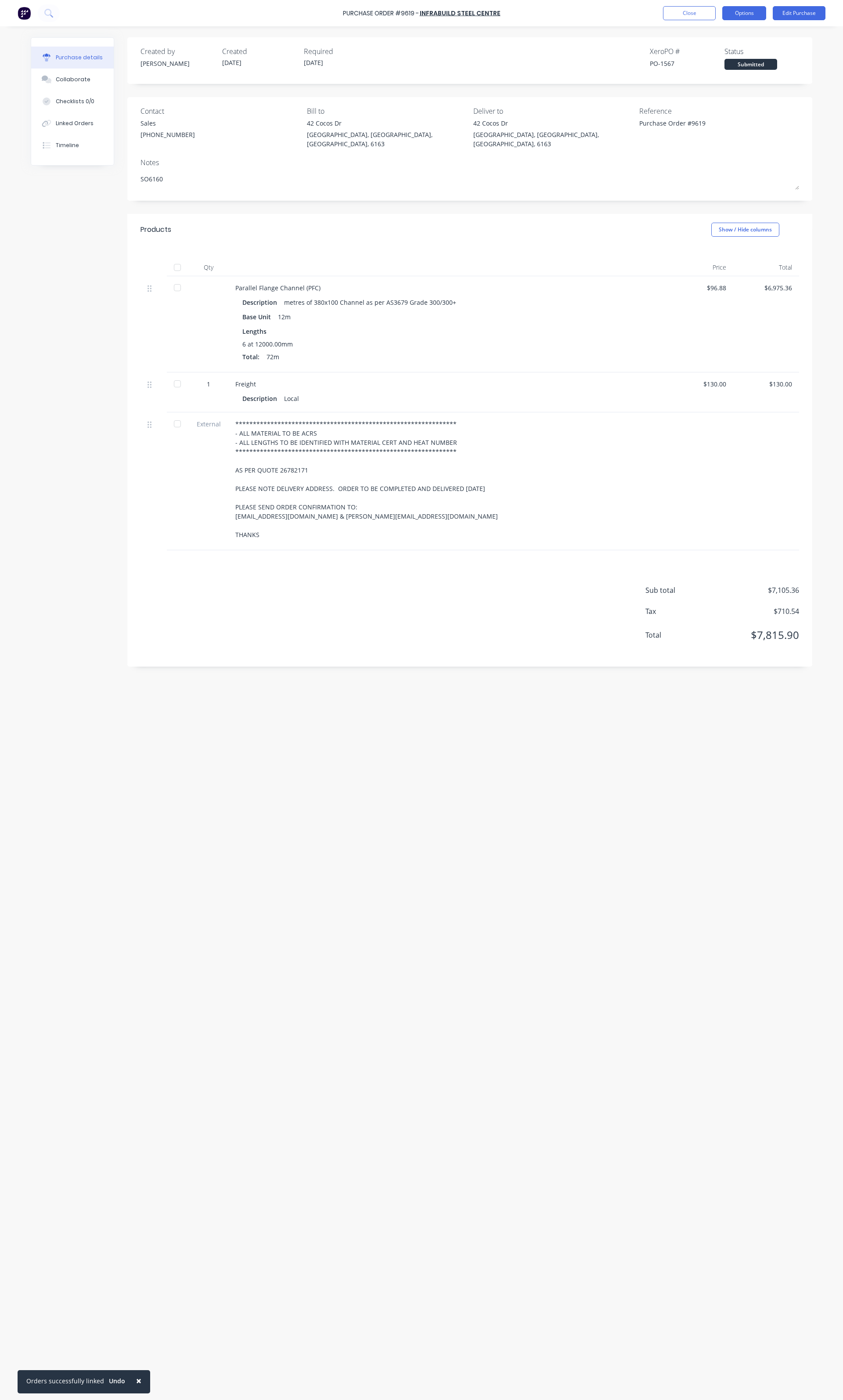
click at [752, 17] on button "Options" at bounding box center [744, 13] width 44 height 14
click at [710, 34] on div "Print / Email" at bounding box center [725, 35] width 67 height 12
click at [709, 60] on button "With pricing" at bounding box center [725, 53] width 84 height 17
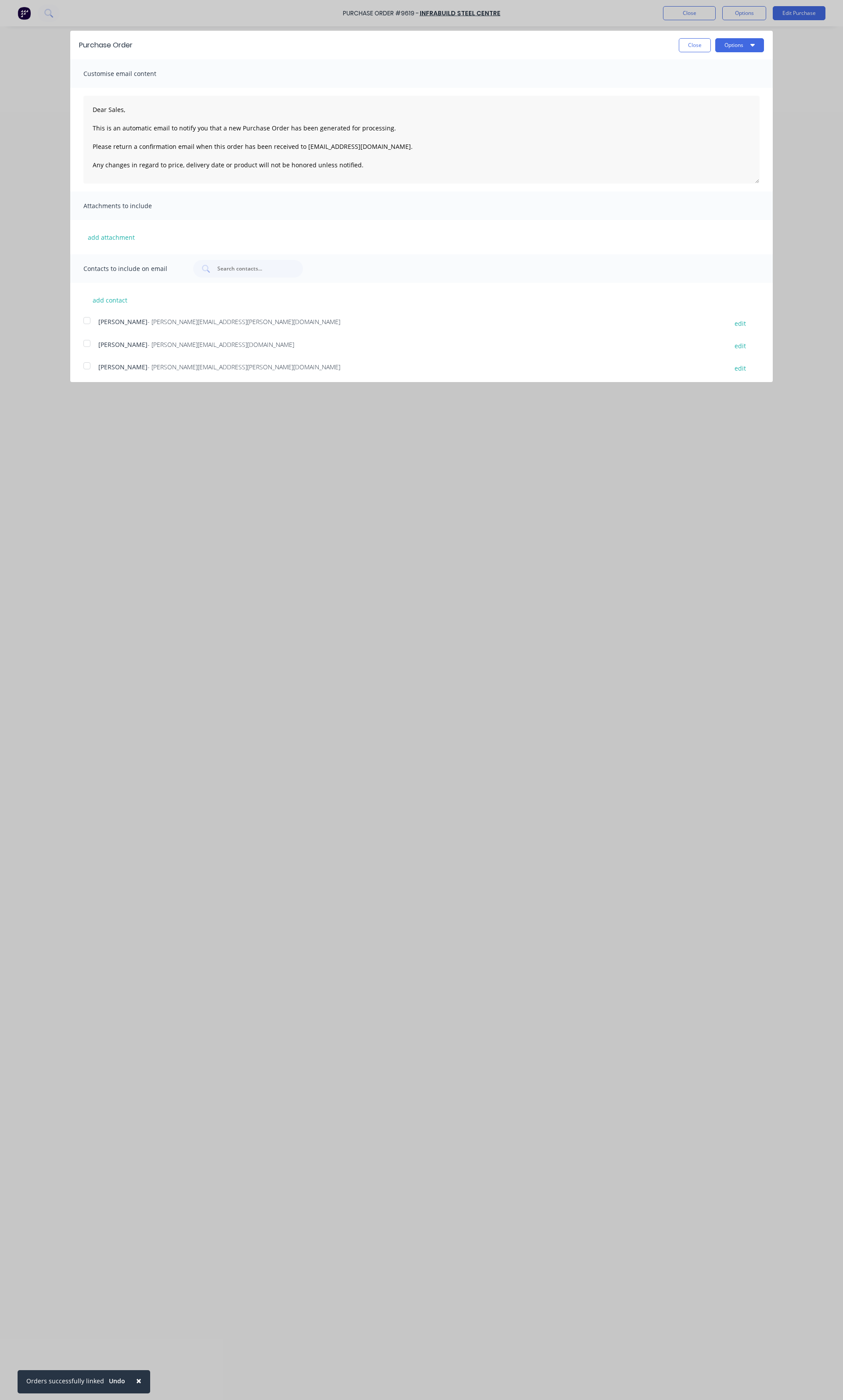
type textarea "x"
click at [84, 318] on div at bounding box center [87, 321] width 17 height 17
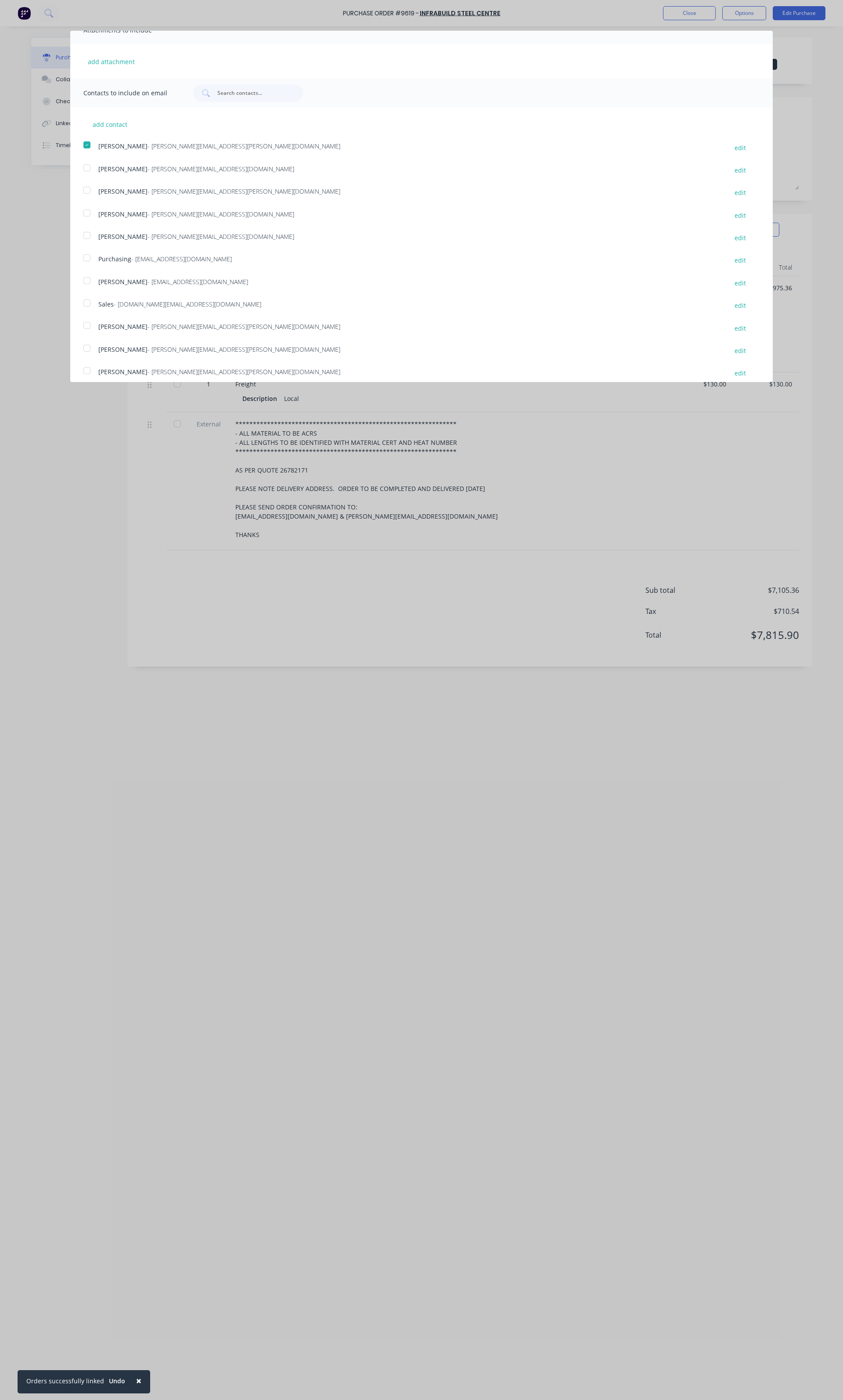
scroll to position [183, 0]
click at [85, 251] on div at bounding box center [87, 250] width 17 height 17
click at [90, 204] on div at bounding box center [87, 205] width 17 height 17
click at [89, 345] on div at bounding box center [87, 341] width 17 height 17
click at [111, 108] on div "add contact Aaron Burnett - [EMAIL_ADDRESS][PERSON_NAME][DOMAIN_NAME] edit [PER…" at bounding box center [421, 235] width 703 height 272
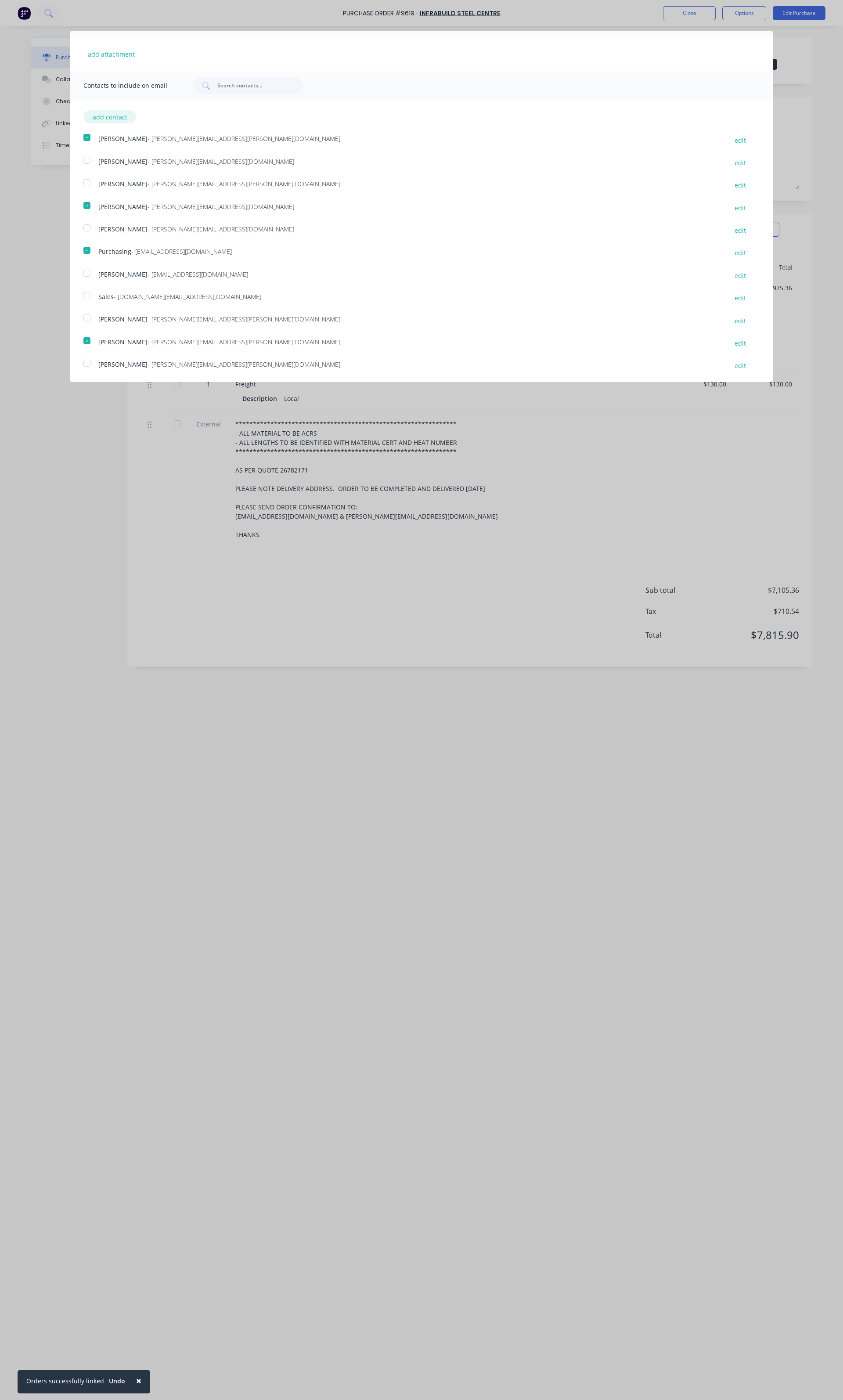
click at [111, 111] on button "add contact" at bounding box center [110, 117] width 53 height 13
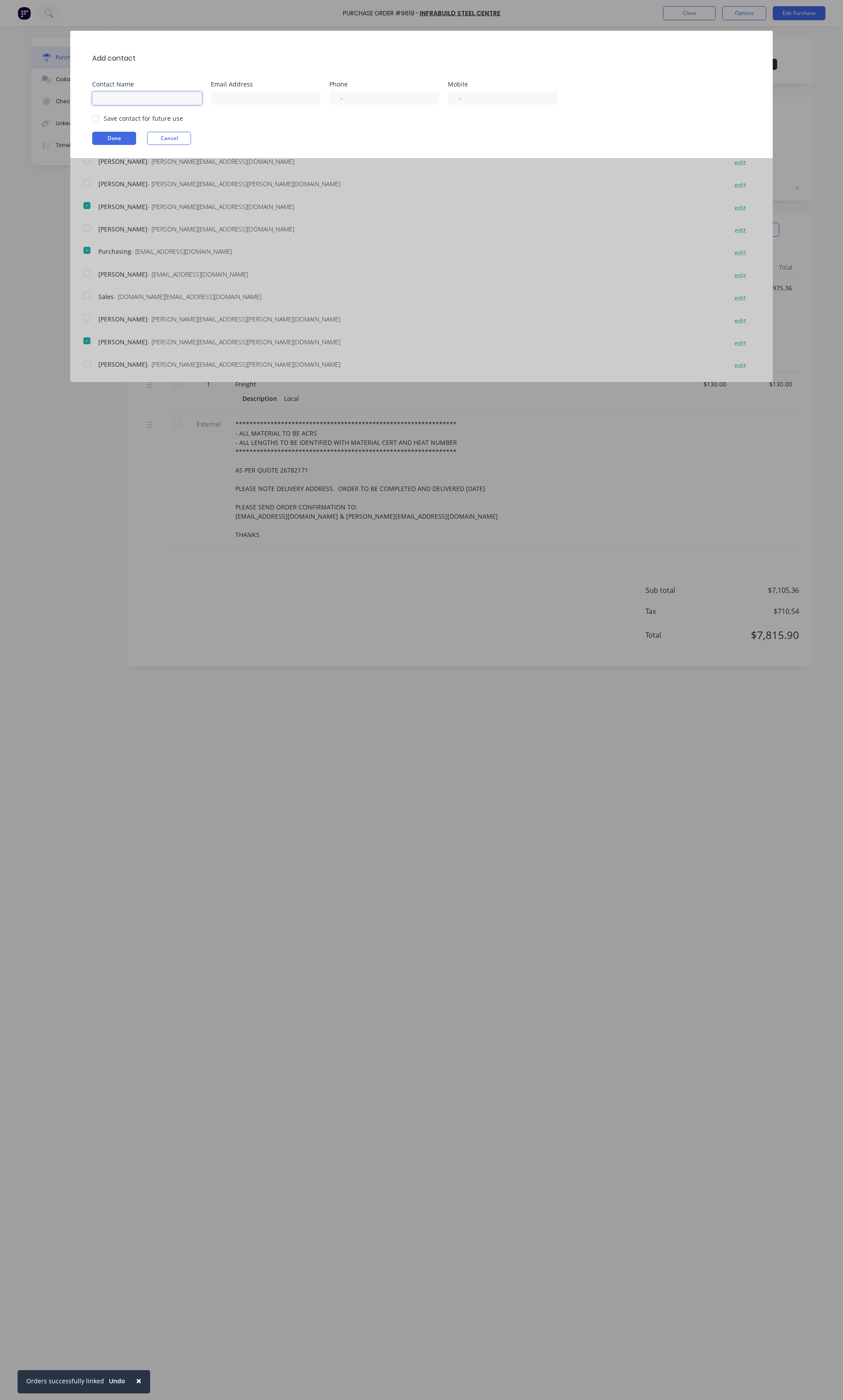
click at [122, 92] on input at bounding box center [147, 98] width 110 height 13
type input "a"
type input "[PERSON_NAME]"
type input "[PERSON_NAME][EMAIL_ADDRESS][DOMAIN_NAME]"
click at [354, 97] on input "tel" at bounding box center [389, 98] width 81 height 10
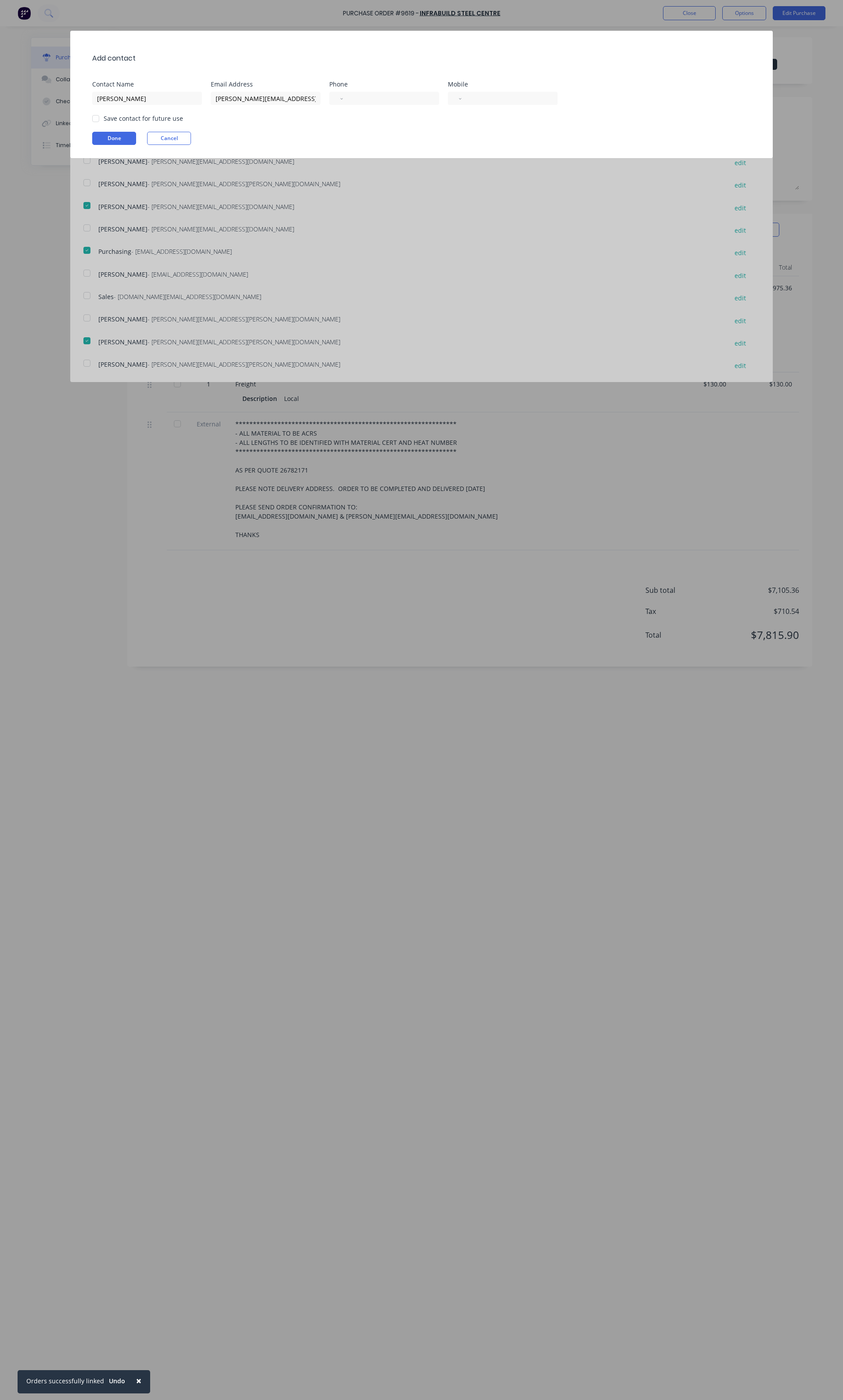
click at [288, 133] on div "Done Cancel" at bounding box center [426, 138] width 667 height 13
click at [104, 124] on div at bounding box center [96, 118] width 17 height 17
click at [134, 99] on input "[PERSON_NAME]" at bounding box center [147, 98] width 110 height 13
type input "[PERSON_NAME]"
click at [113, 143] on button "Done" at bounding box center [114, 138] width 44 height 13
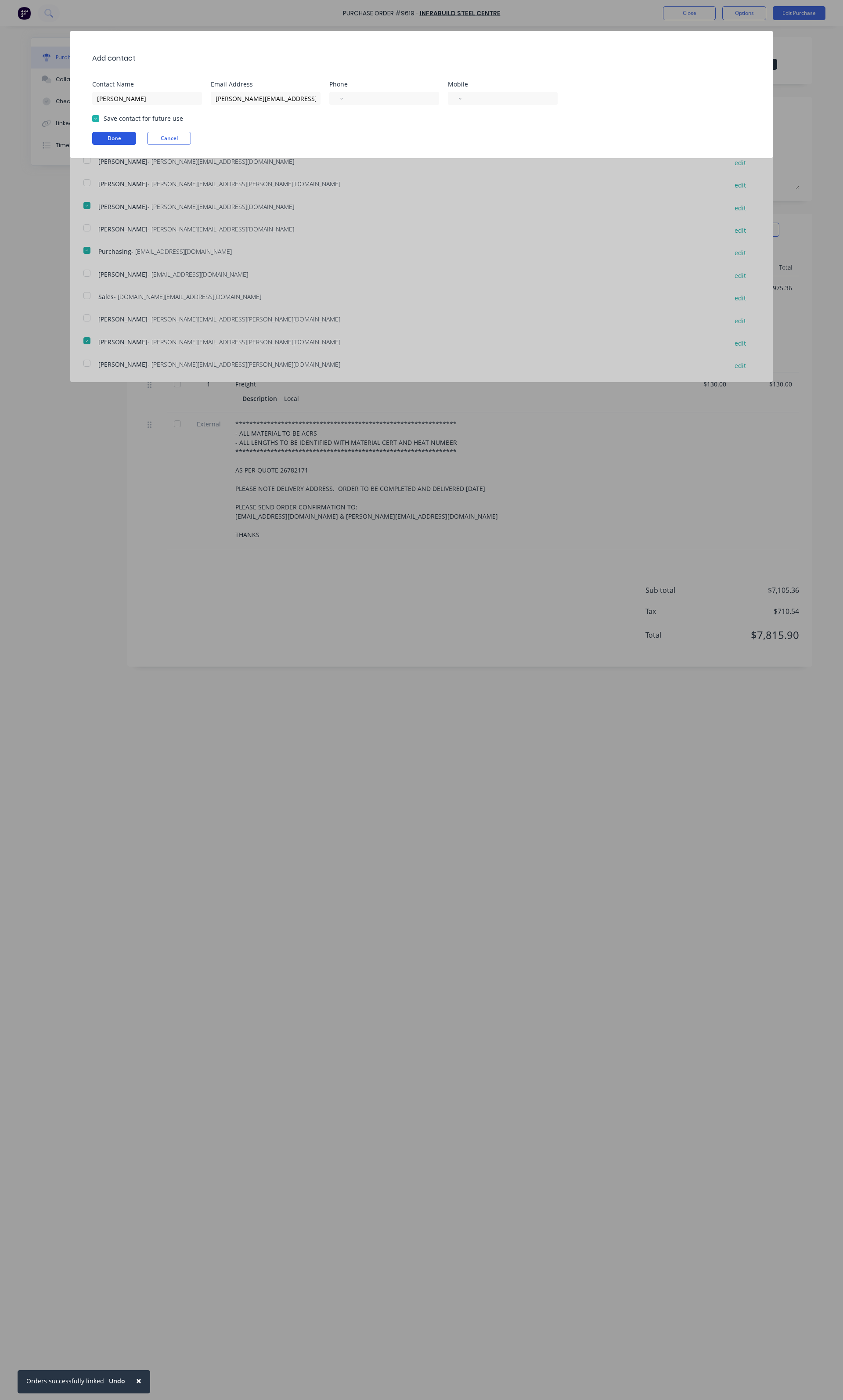
type textarea "x"
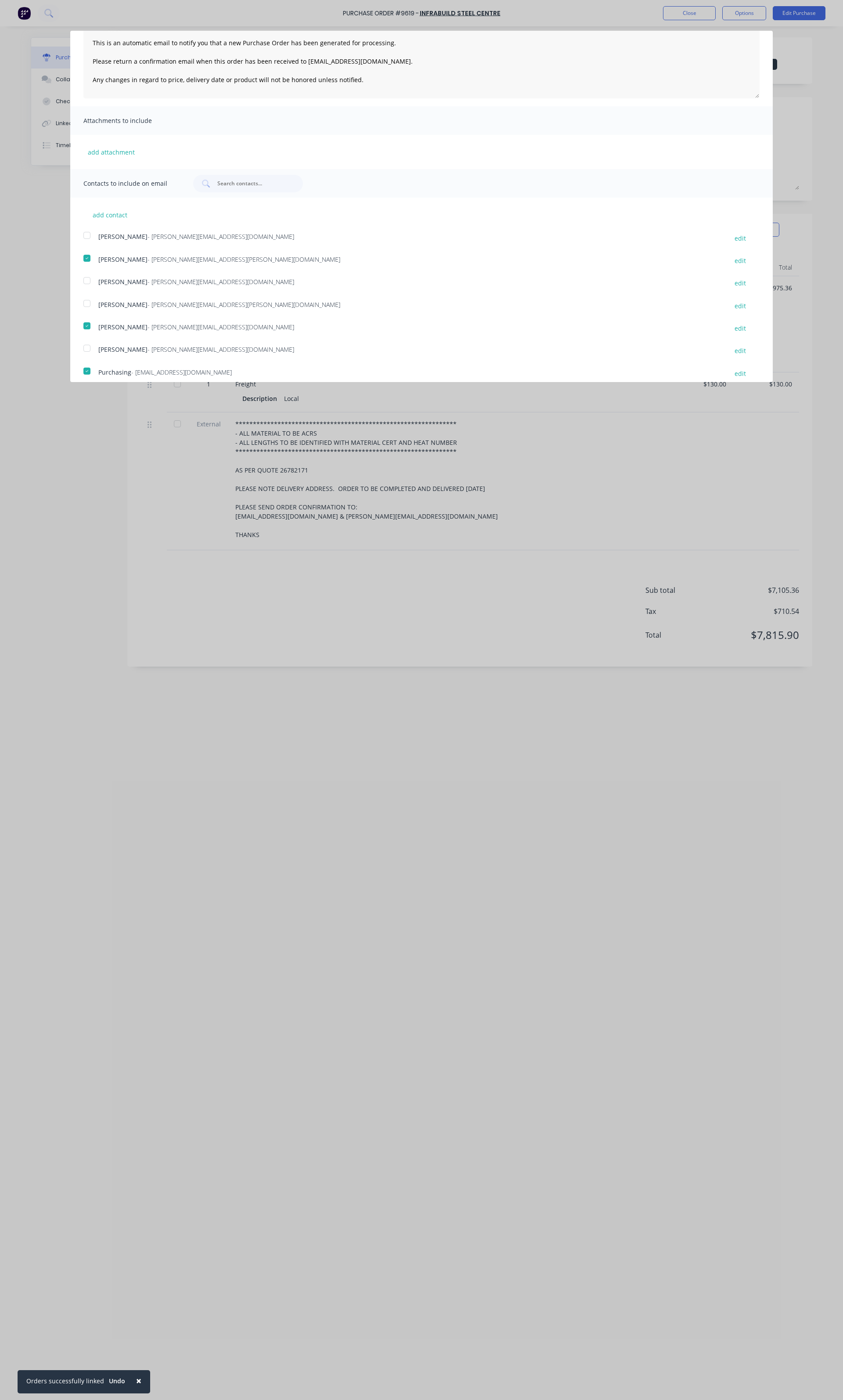
scroll to position [0, 0]
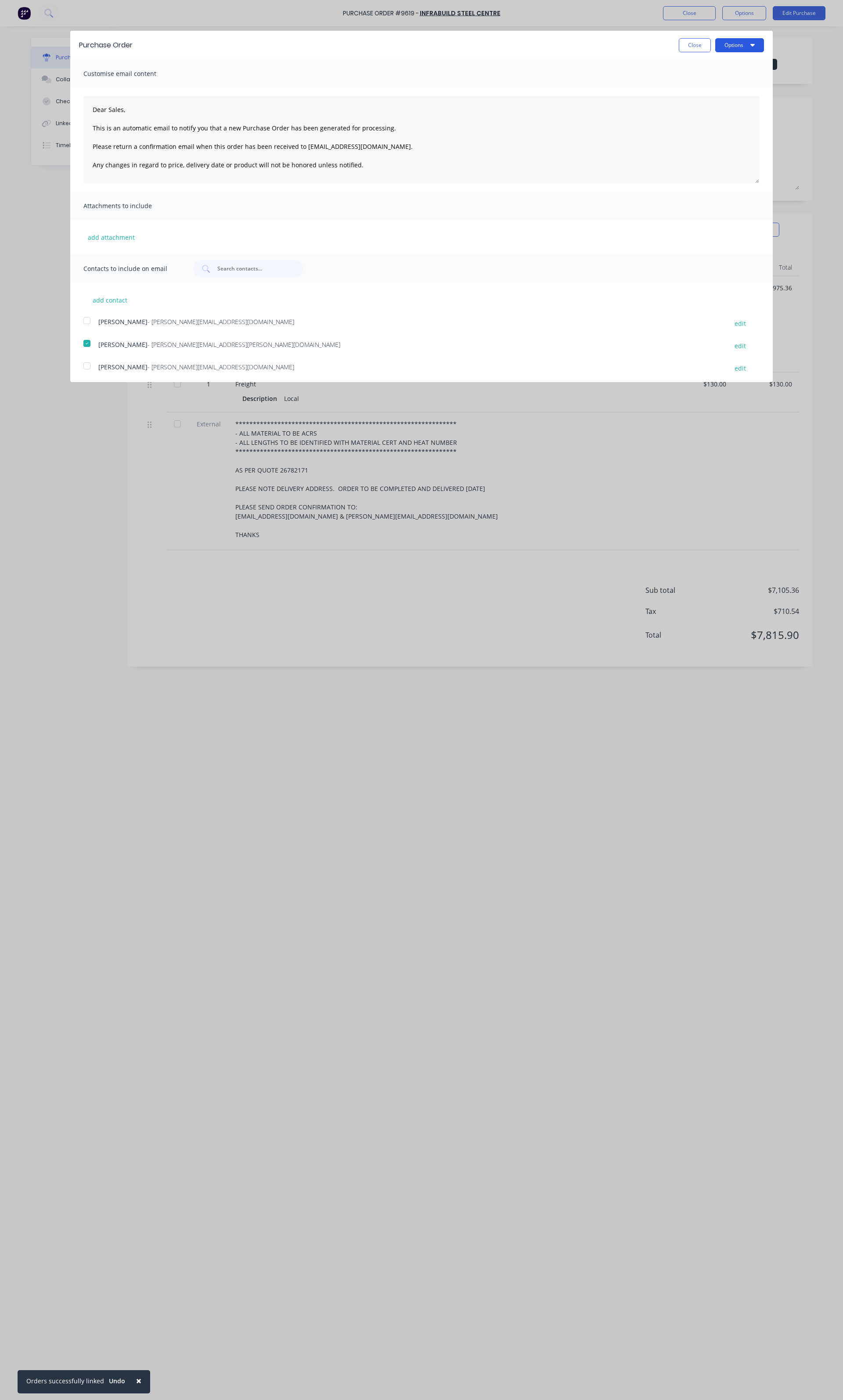
click at [728, 48] on button "Options" at bounding box center [740, 45] width 49 height 14
click at [222, 160] on textarea "Dear Sales, This is an automatic email to notify you that a new Purchase Order …" at bounding box center [422, 140] width 676 height 88
click at [395, 147] on textarea "Dear Sales, This is an automatic email to notify you that a new Purchase Order …" at bounding box center [422, 140] width 676 height 88
drag, startPoint x: 395, startPoint y: 148, endPoint x: 319, endPoint y: 144, distance: 76.1
click at [319, 144] on textarea "Dear Sales, This is an automatic email to notify you that a new Purchase Order …" at bounding box center [422, 140] width 676 height 88
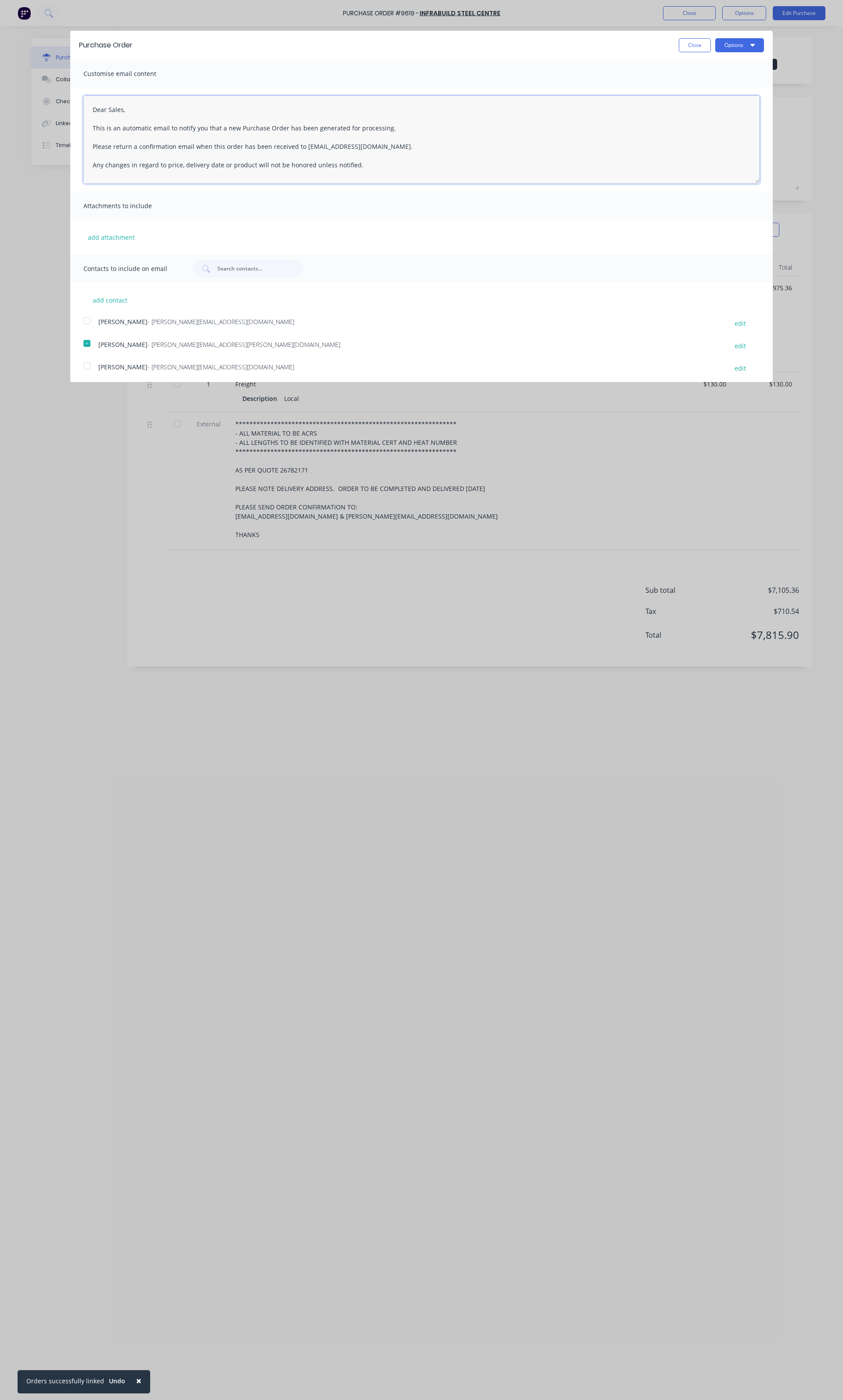
click at [397, 146] on textarea "Dear Sales, This is an automatic email to notify you that a new Purchase Order …" at bounding box center [422, 140] width 676 height 88
type textarea "Dear Sales, This is an automatic email to notify you that a new Purchase Order …"
click at [736, 42] on button "Options" at bounding box center [740, 45] width 49 height 14
click at [704, 90] on div "Email" at bounding box center [722, 85] width 67 height 12
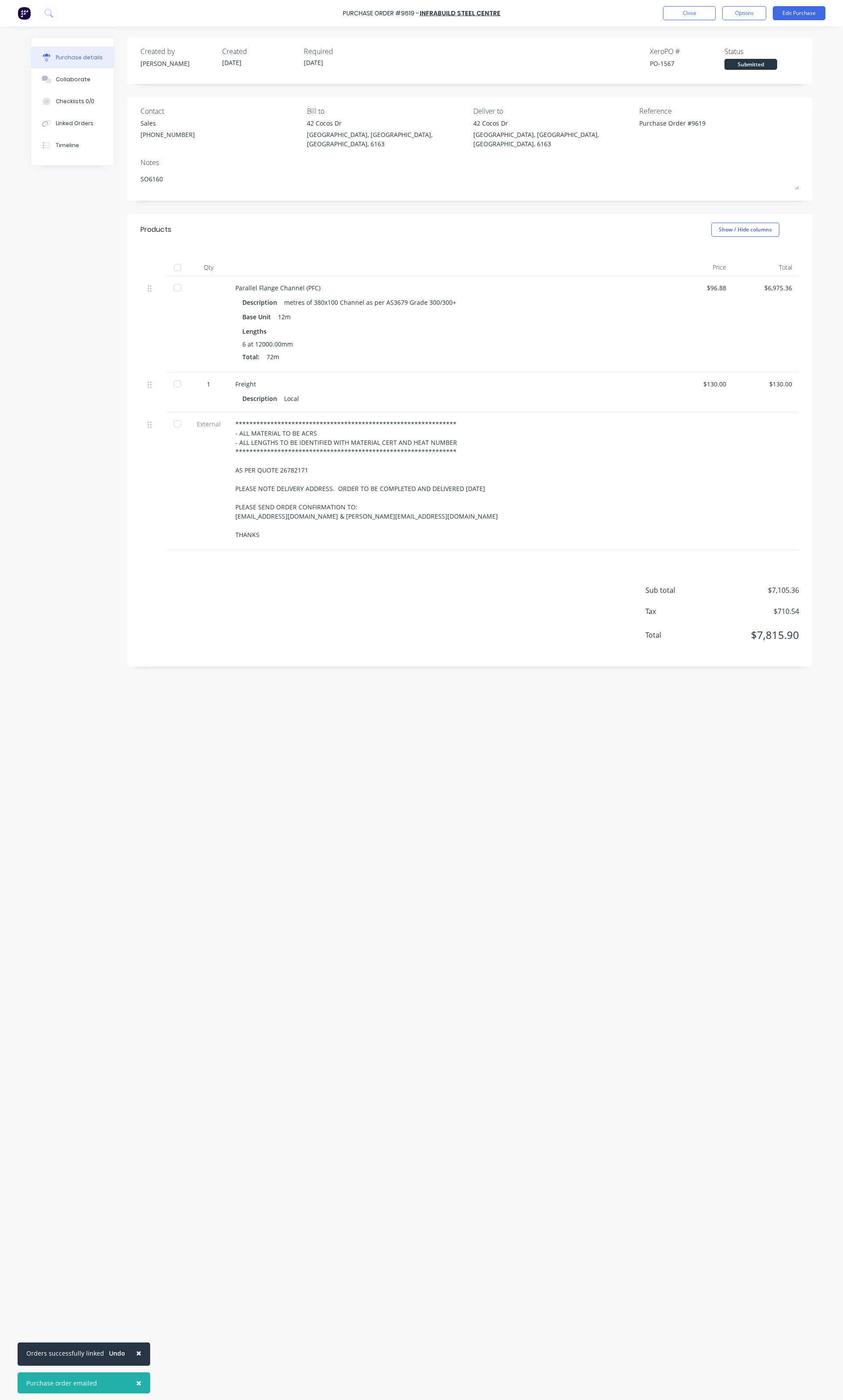
type textarea "x"
